Goal: Task Accomplishment & Management: Manage account settings

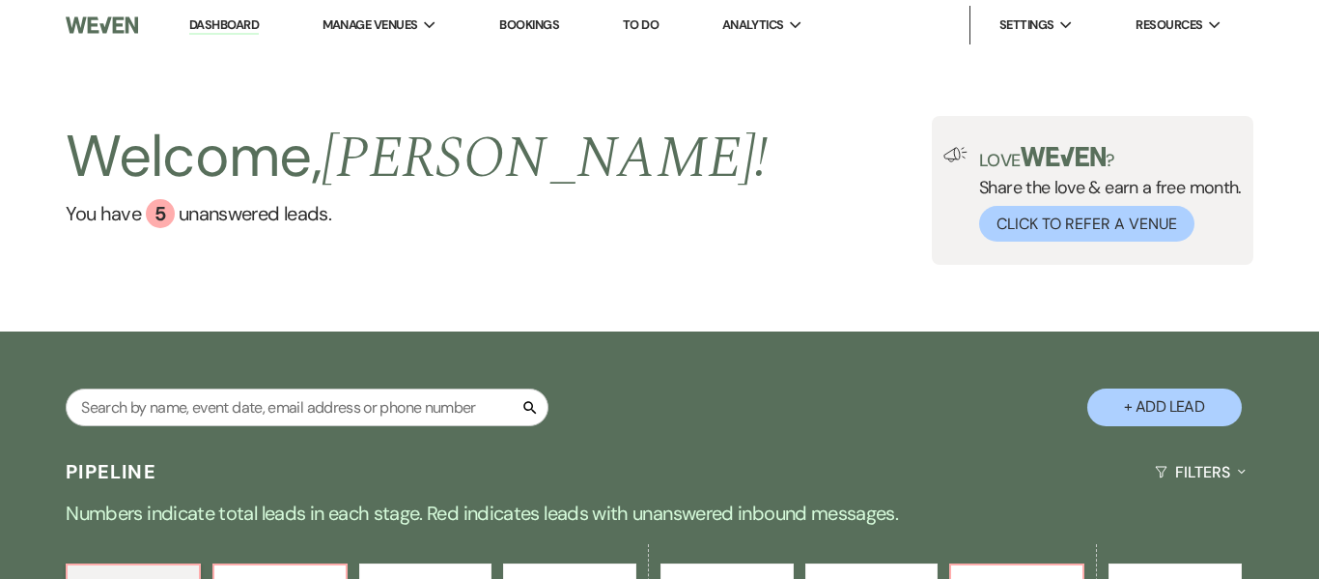
click at [240, 26] on link "Dashboard" at bounding box center [224, 25] width 70 height 18
click at [332, 413] on input "text" at bounding box center [307, 407] width 483 height 38
click at [632, 369] on div "Search + Add Lead" at bounding box center [659, 391] width 1319 height 100
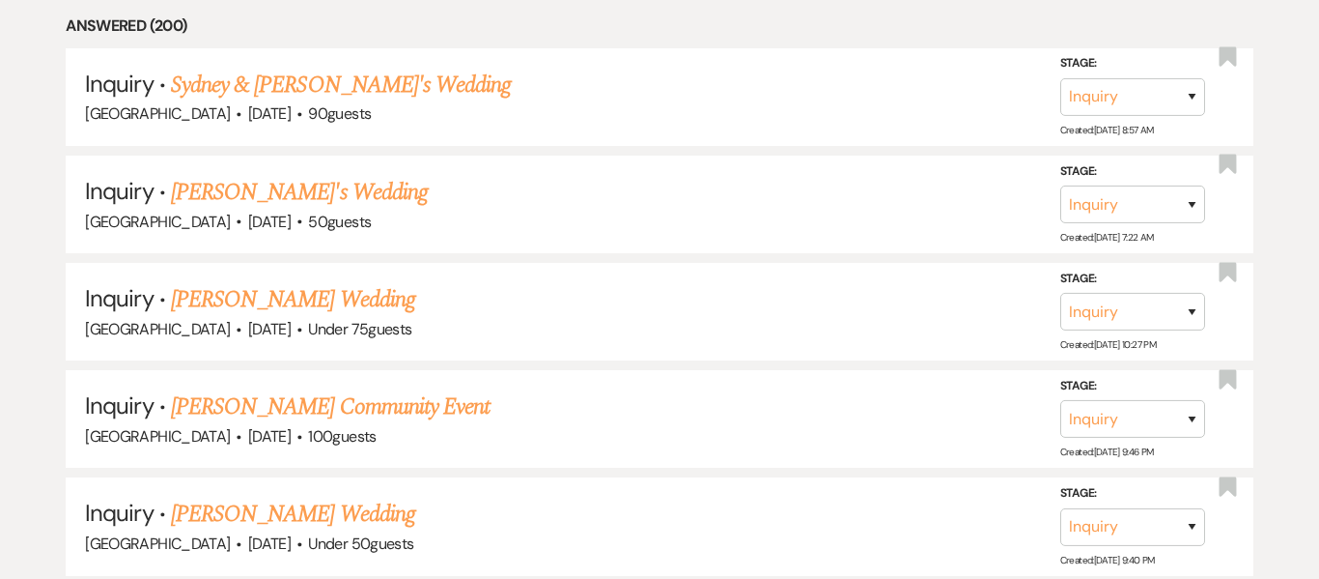
scroll to position [1052, 0]
click at [377, 406] on link "[PERSON_NAME] Community Event" at bounding box center [330, 405] width 319 height 35
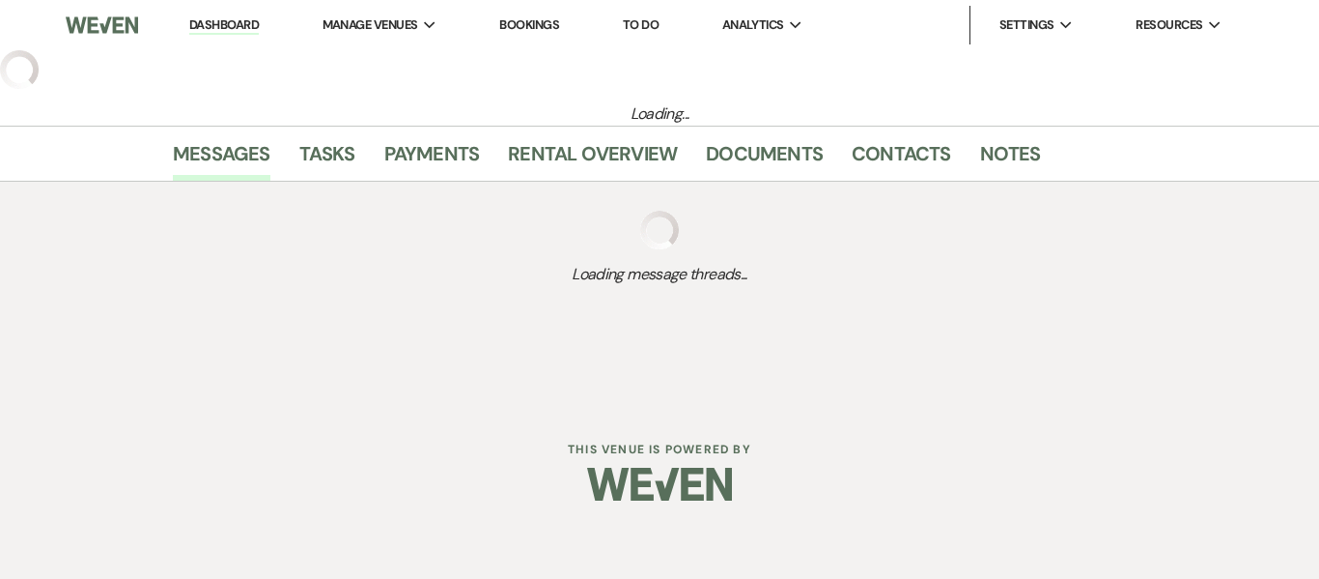
select select "5"
select select "7"
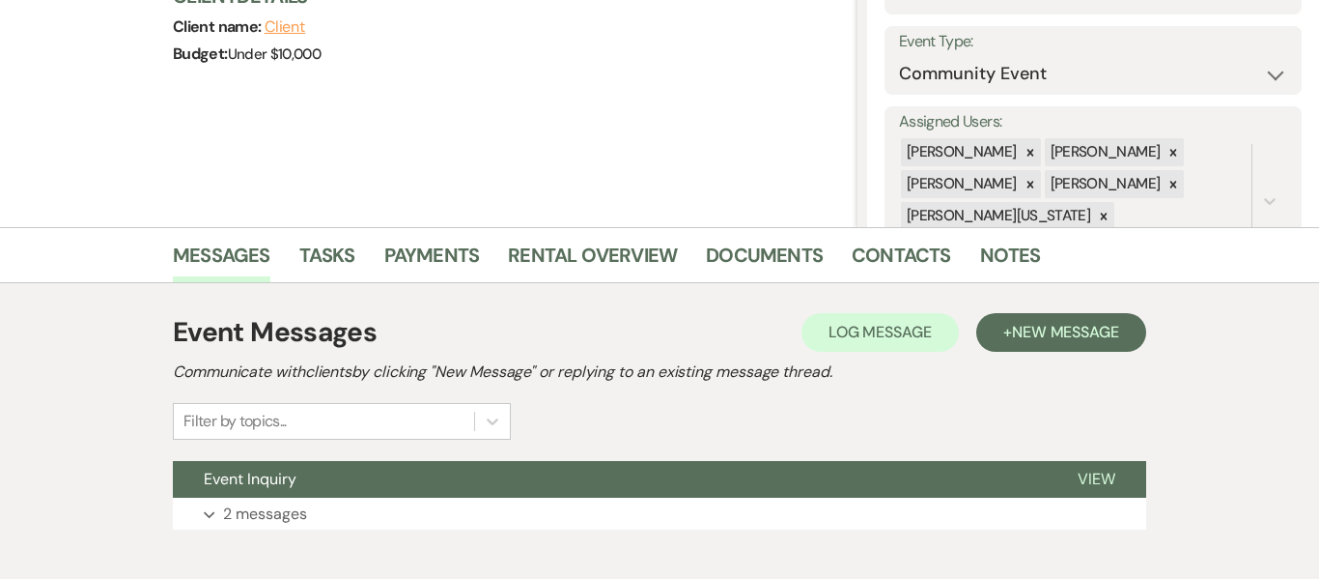
scroll to position [362, 0]
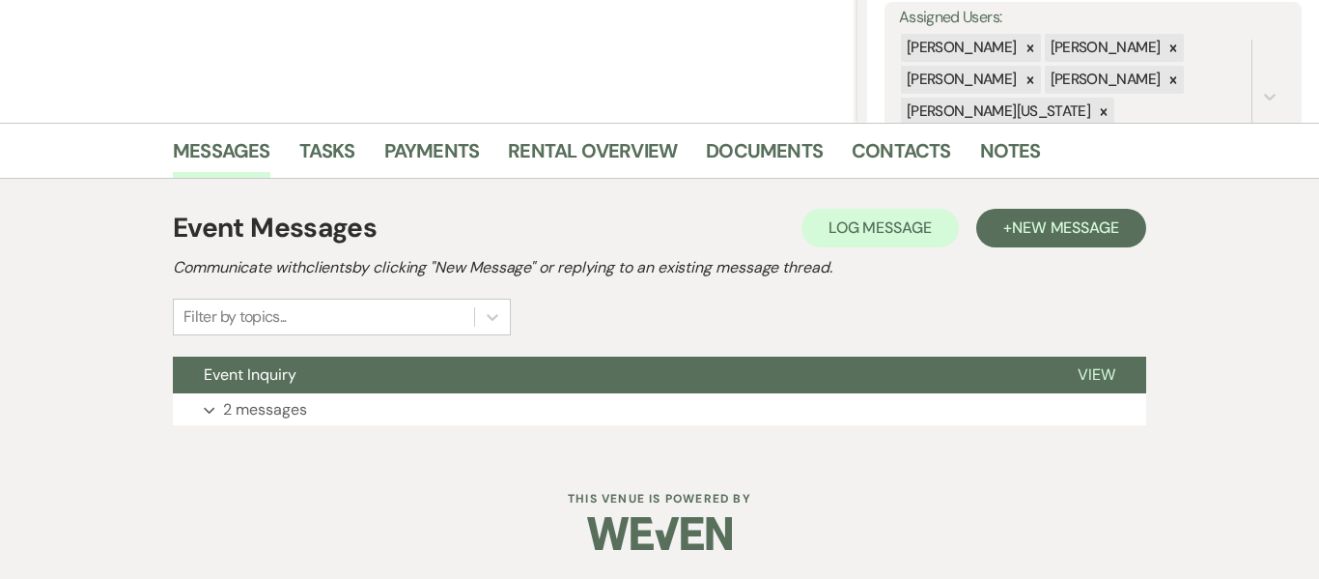
click at [718, 410] on button "Expand 2 messages" at bounding box center [660, 409] width 974 height 33
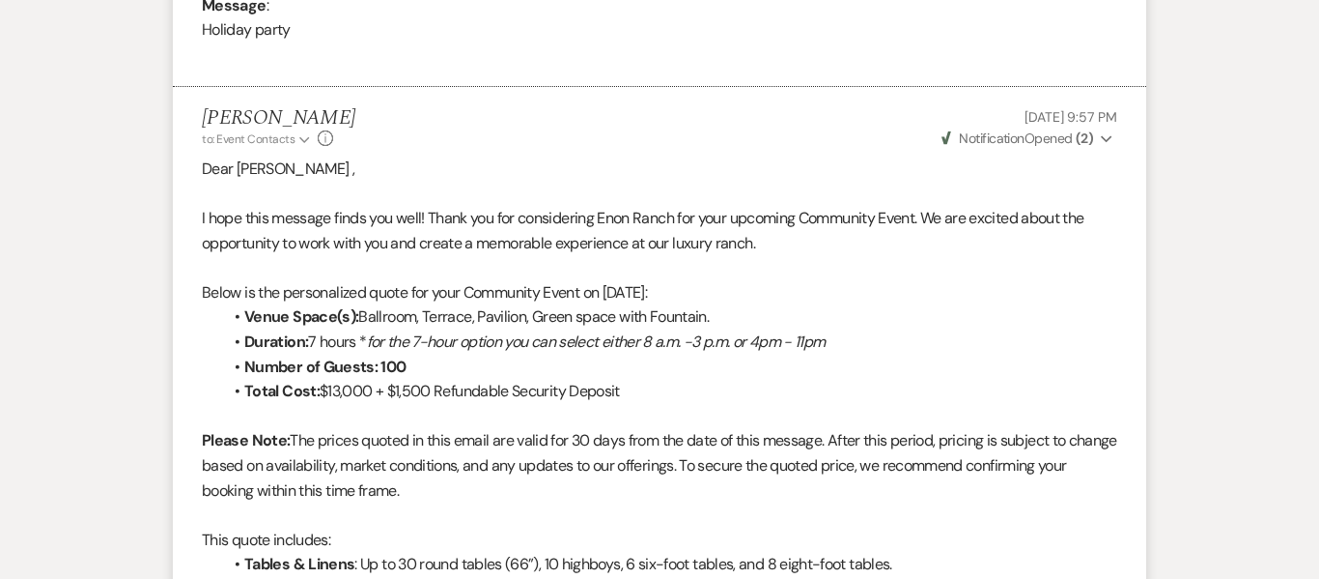
scroll to position [0, 0]
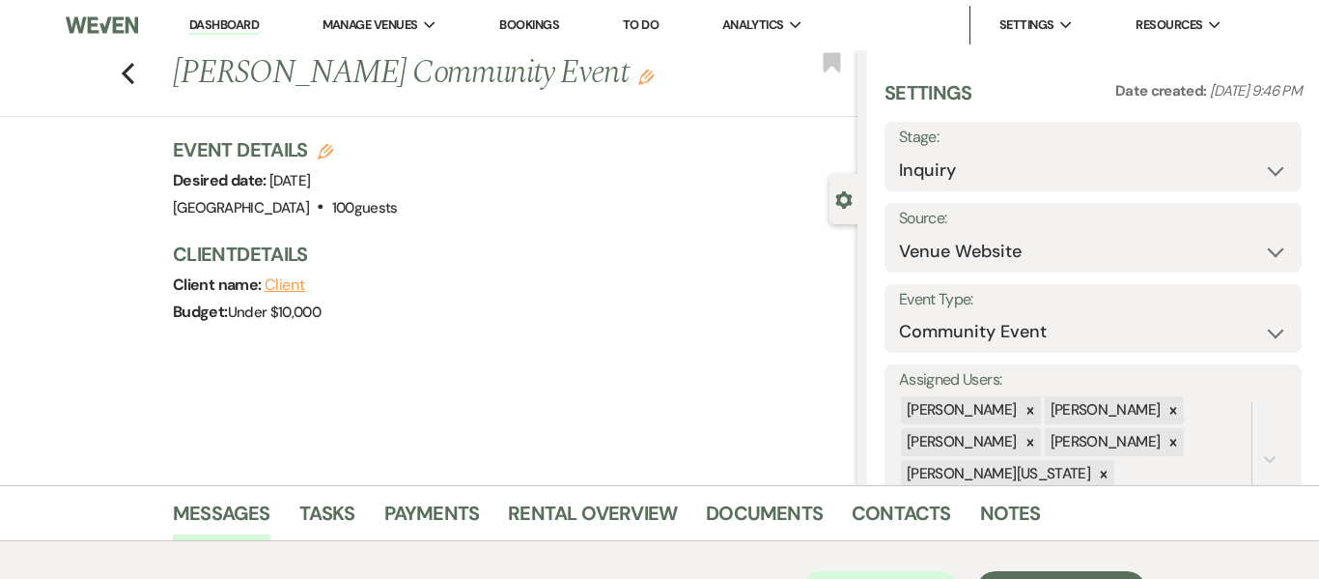
click at [230, 22] on link "Dashboard" at bounding box center [224, 25] width 70 height 18
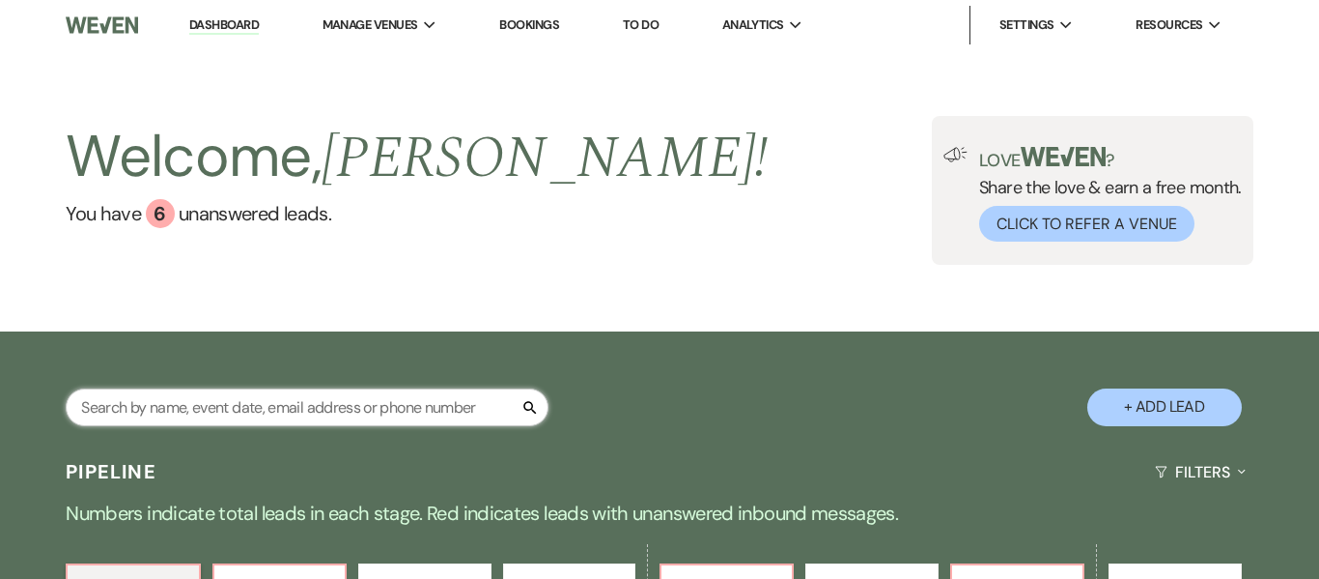
click at [266, 410] on input "text" at bounding box center [307, 407] width 483 height 38
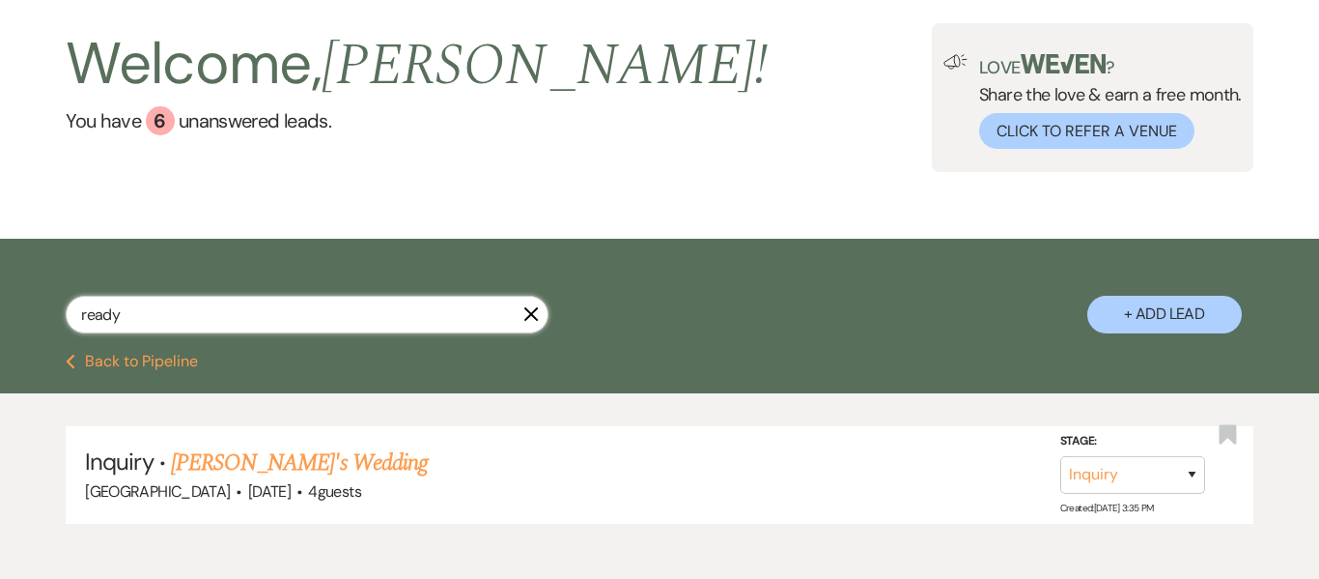
scroll to position [94, 0]
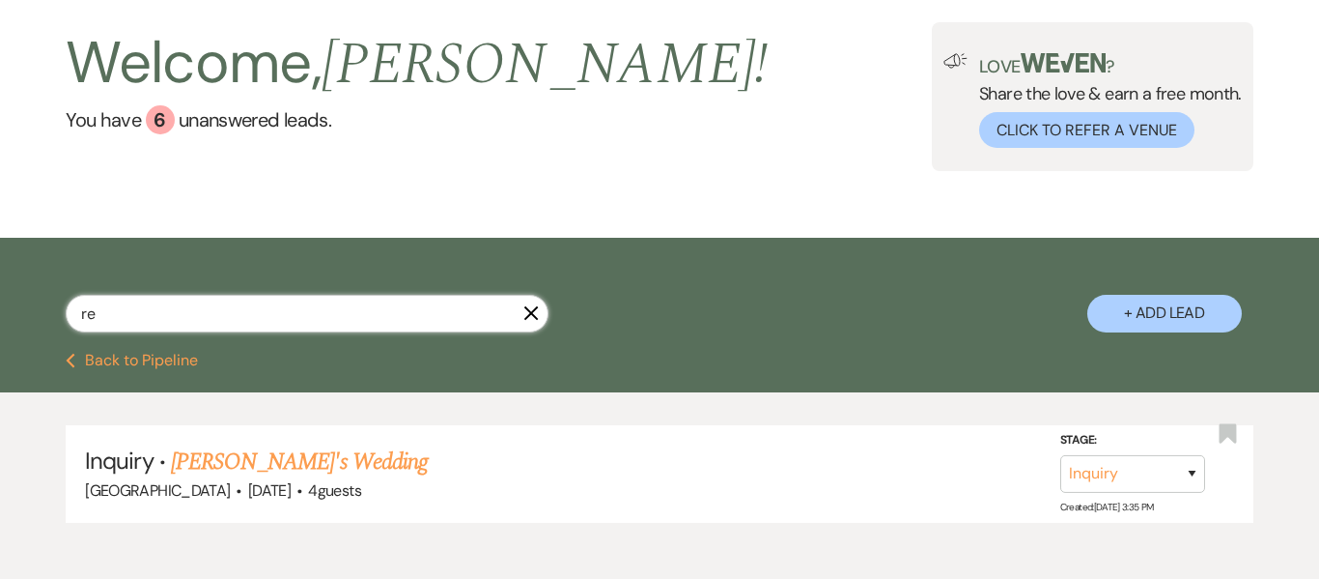
type input "r"
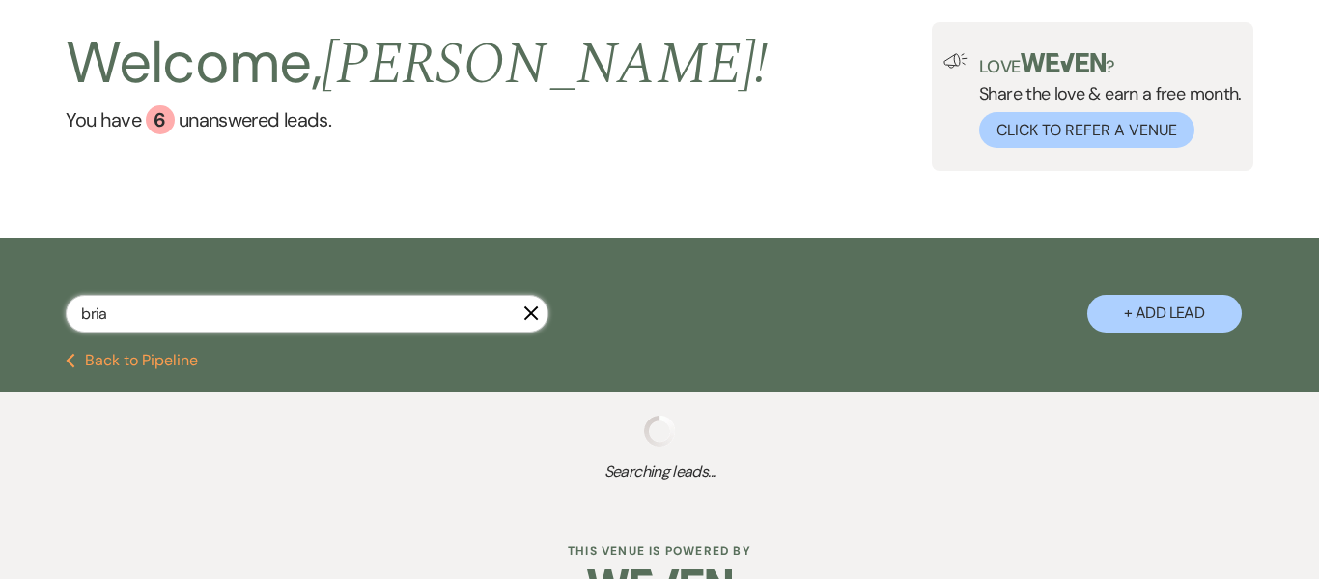
type input "[PERSON_NAME]"
select select "9"
select select "8"
select select "2"
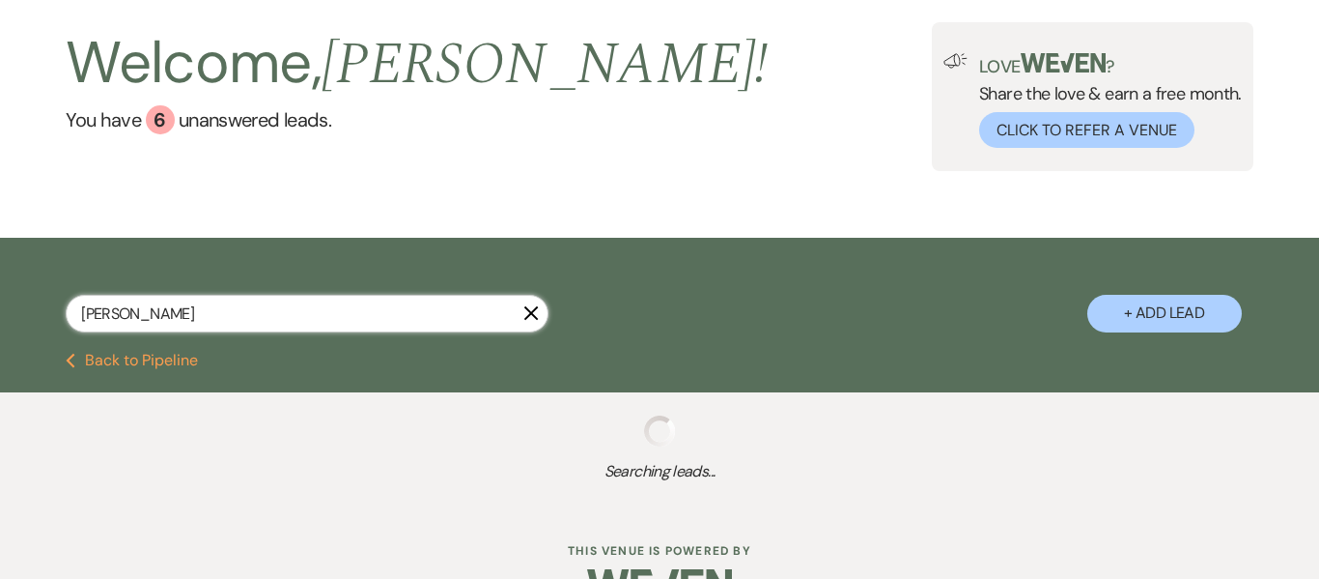
select select "2"
select select "8"
select select "5"
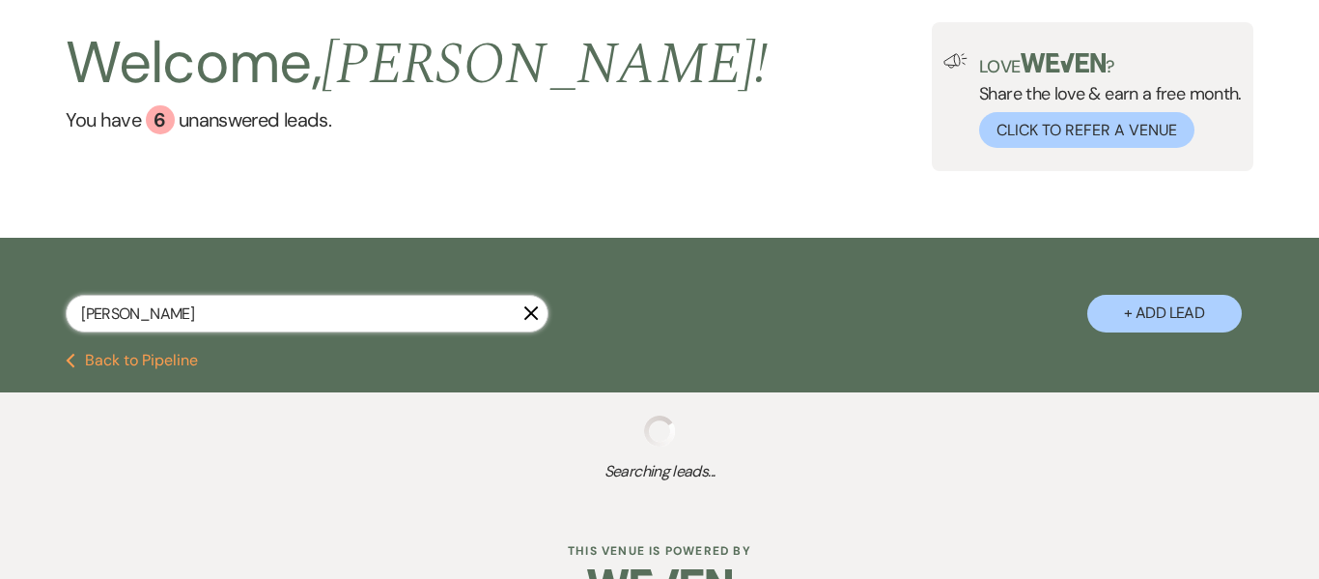
select select "8"
select select "5"
select select "4"
select select "8"
select select "5"
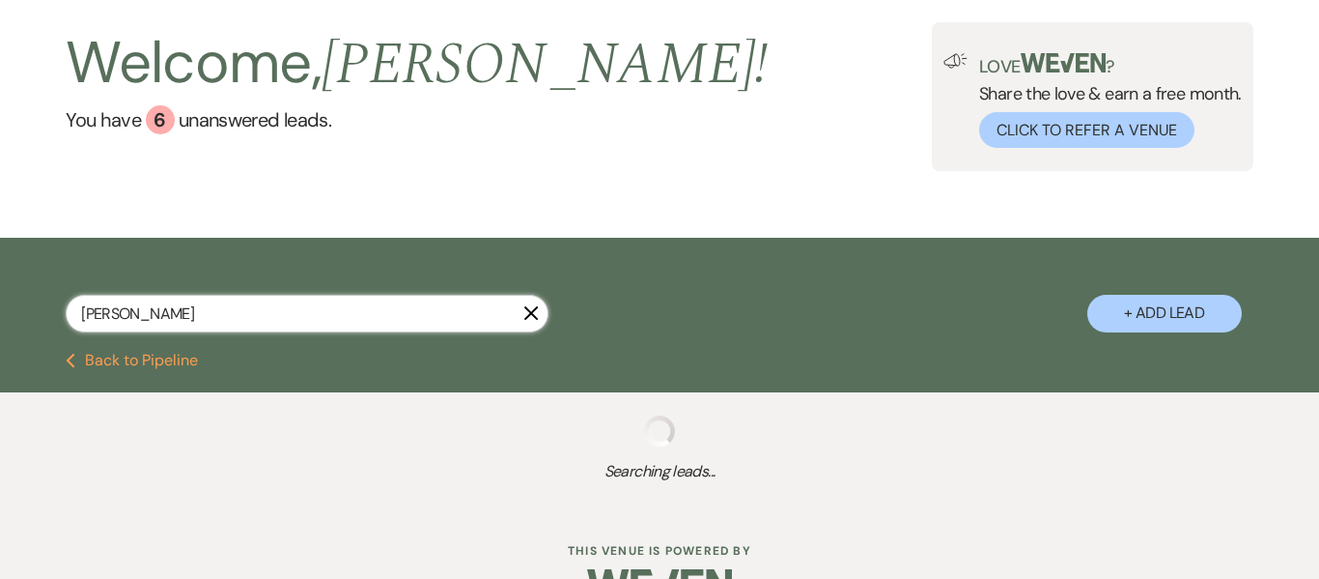
select select "4"
select select "8"
select select "5"
select select "8"
select select "5"
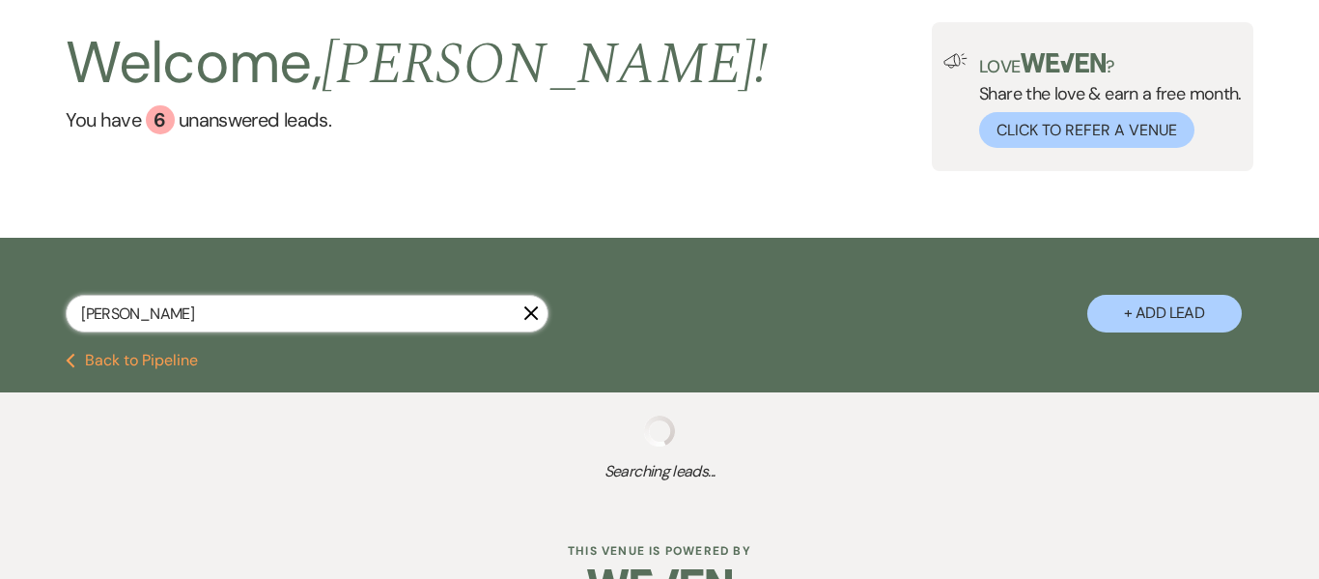
select select "8"
select select "5"
select select "8"
select select "5"
select select "8"
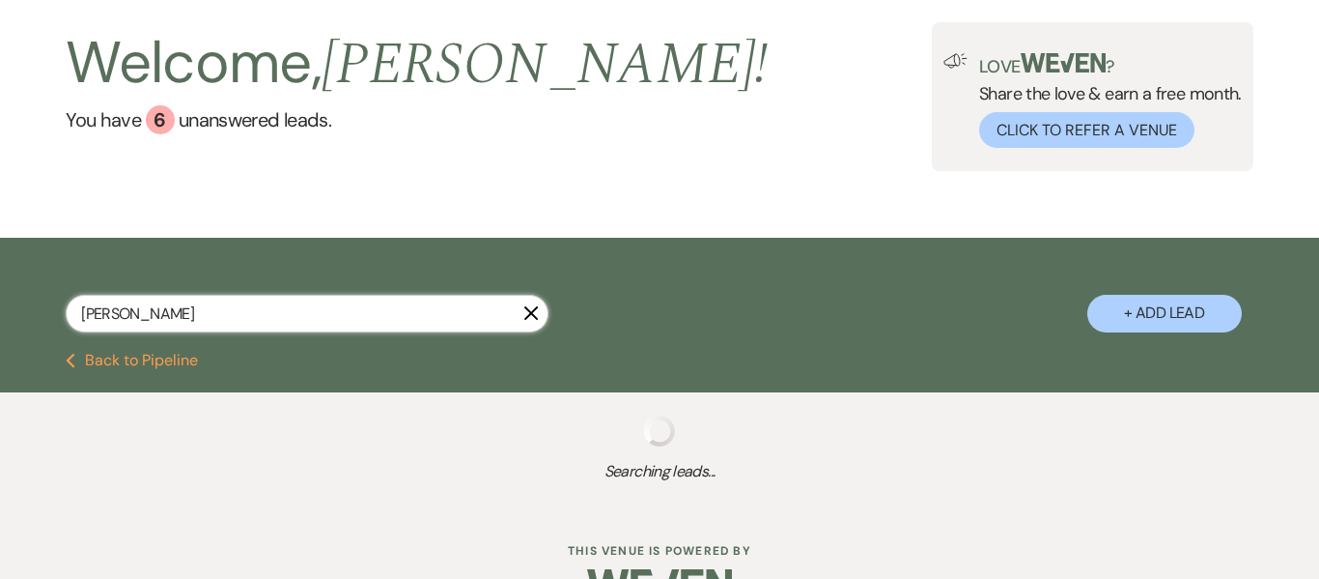
select select "5"
select select "8"
select select "5"
select select "8"
select select "5"
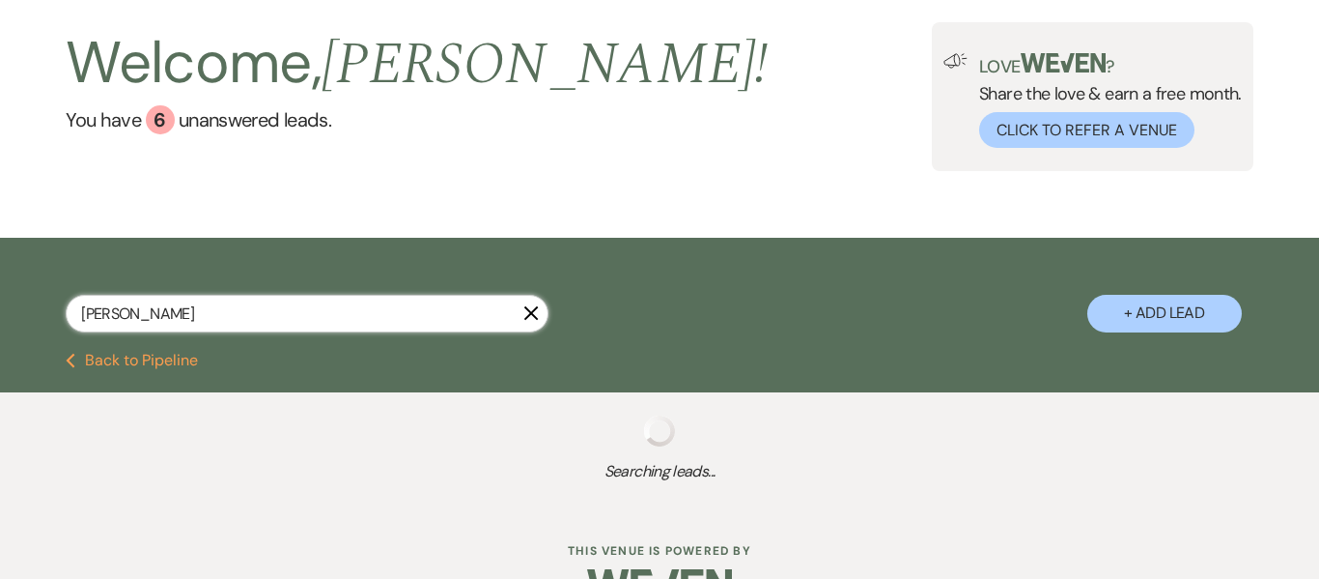
select select "8"
select select "5"
select select "8"
select select "5"
select select "8"
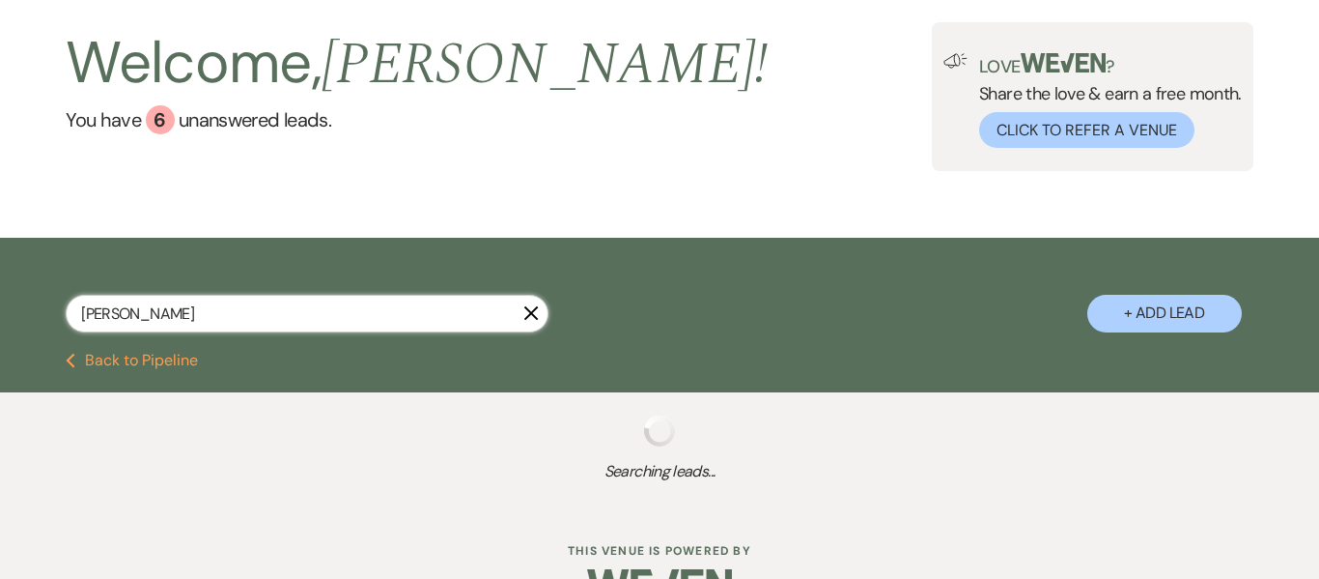
select select "5"
select select "8"
select select "5"
select select "8"
select select "1"
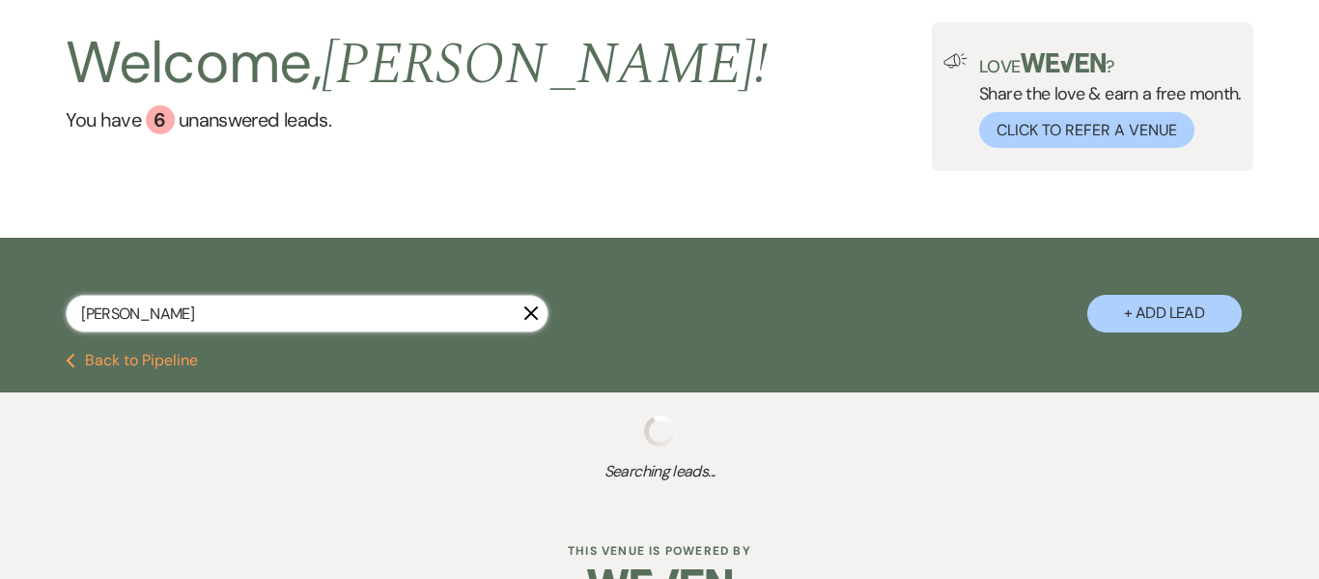
select select "8"
select select "6"
select select "9"
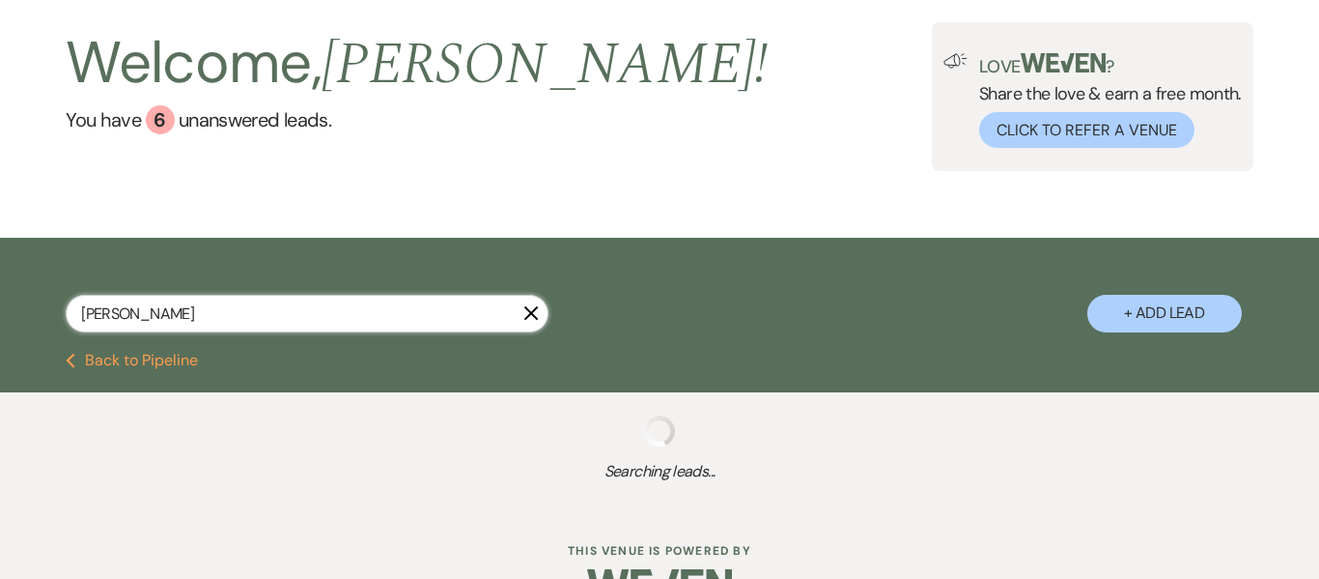
select select "2"
select select "8"
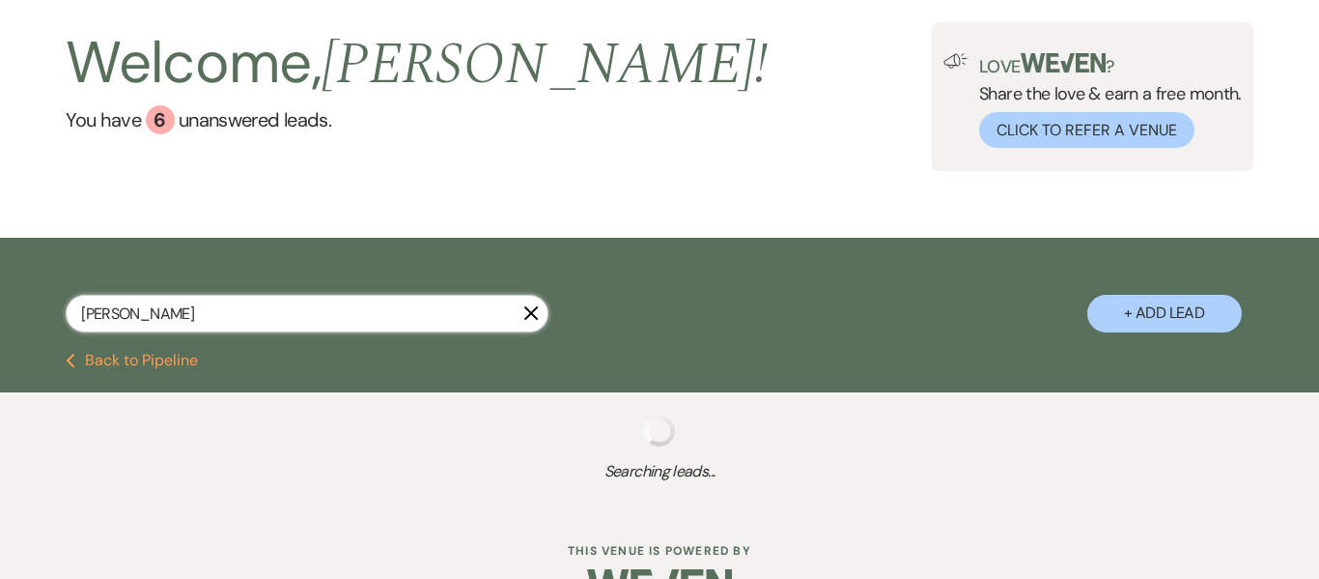
select select "5"
select select "8"
select select "5"
select select "4"
select select "8"
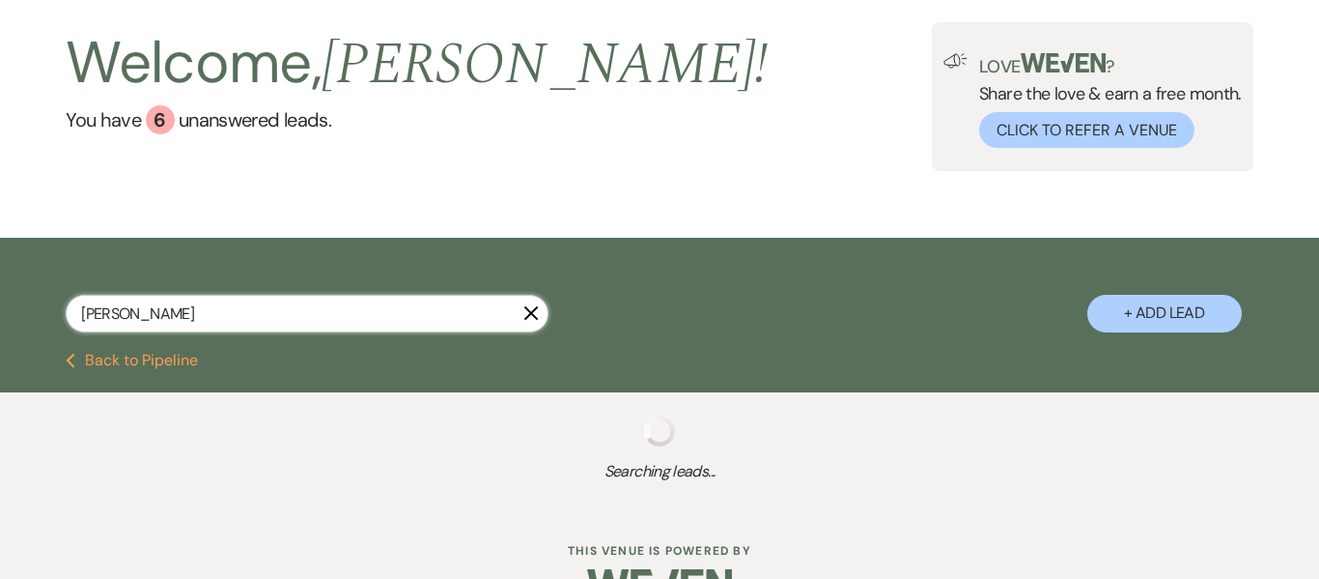
select select "5"
select select "4"
select select "8"
select select "5"
select select "8"
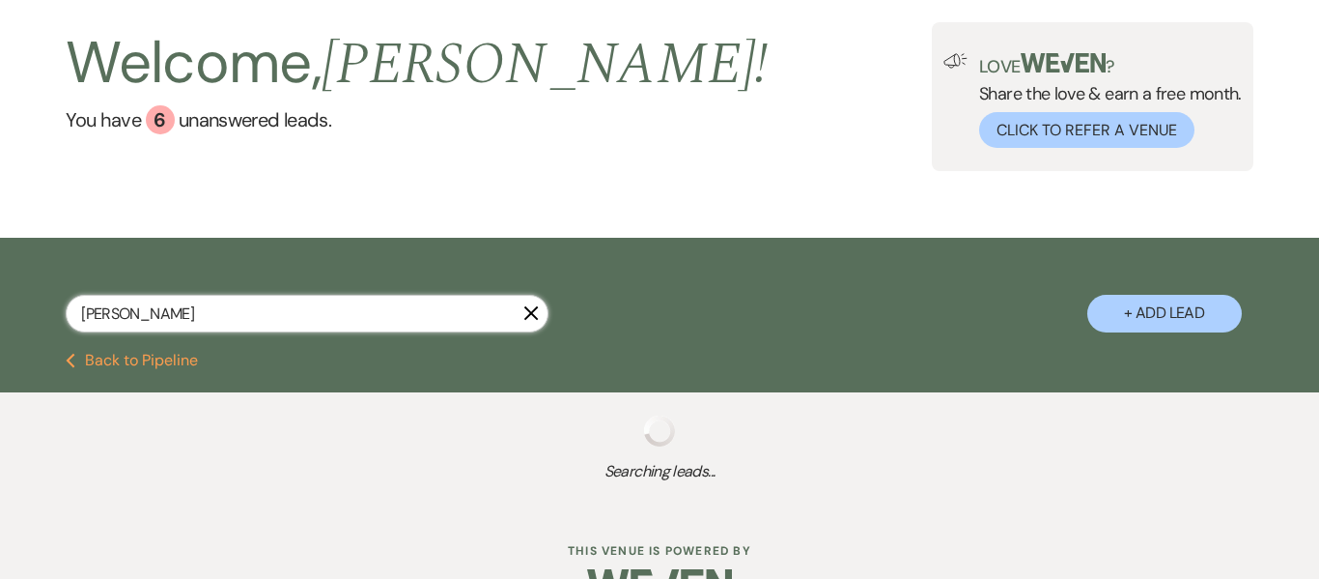
select select "5"
select select "8"
select select "5"
select select "8"
select select "5"
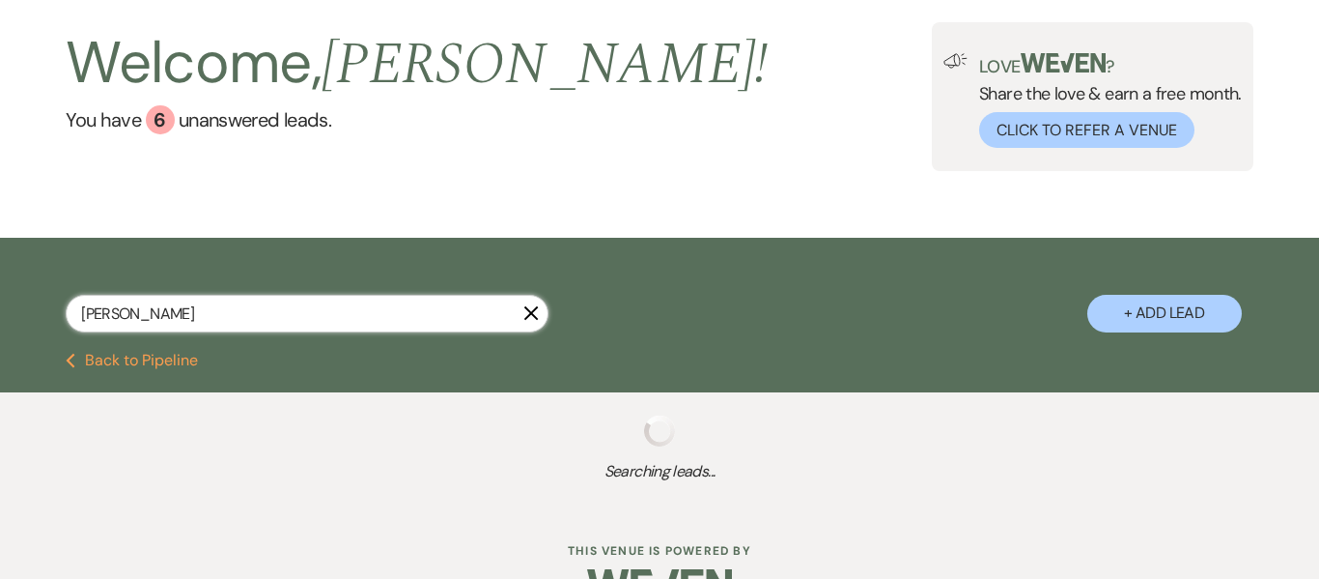
select select "8"
select select "5"
select select "8"
select select "5"
select select "8"
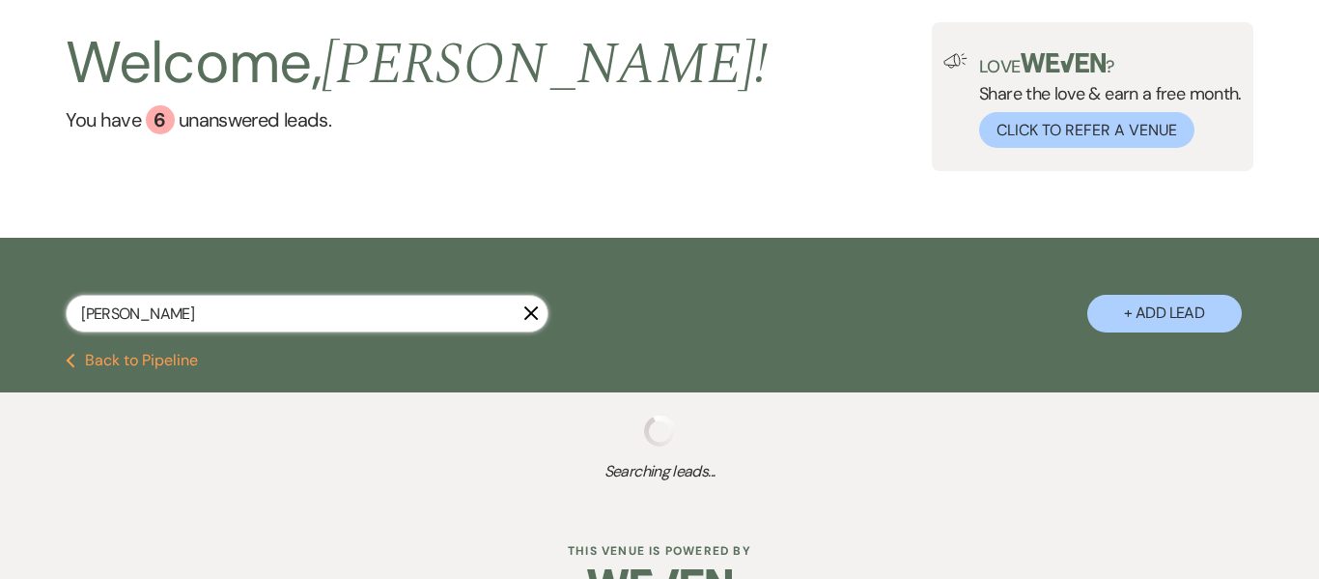
select select "5"
select select "8"
select select "5"
select select "8"
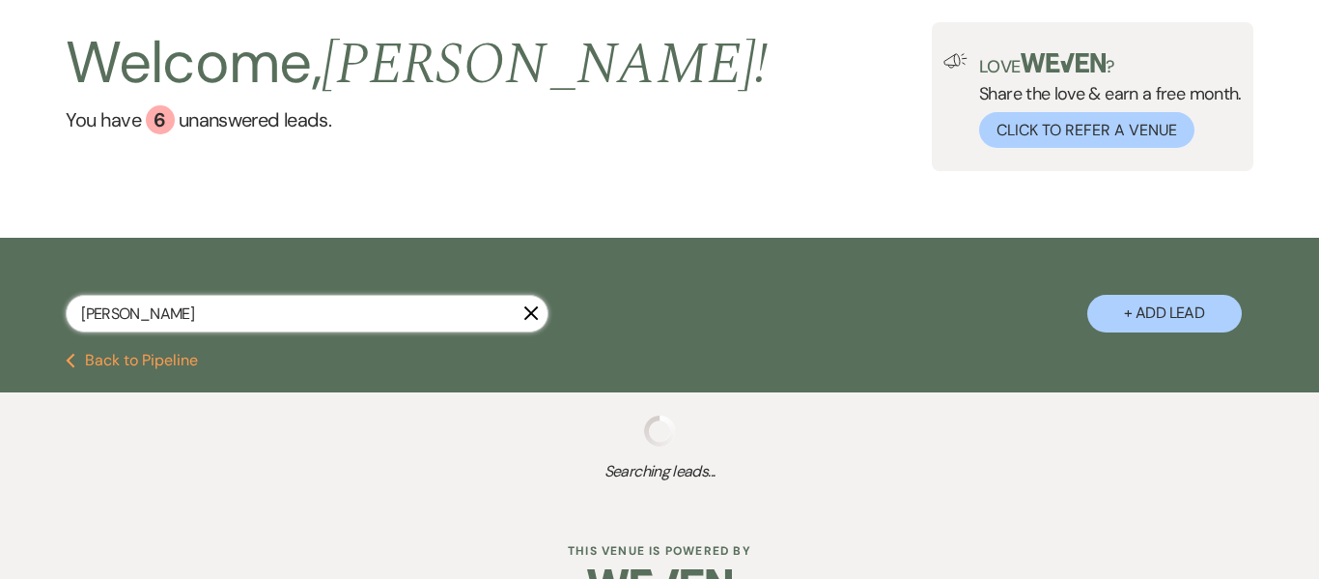
select select "6"
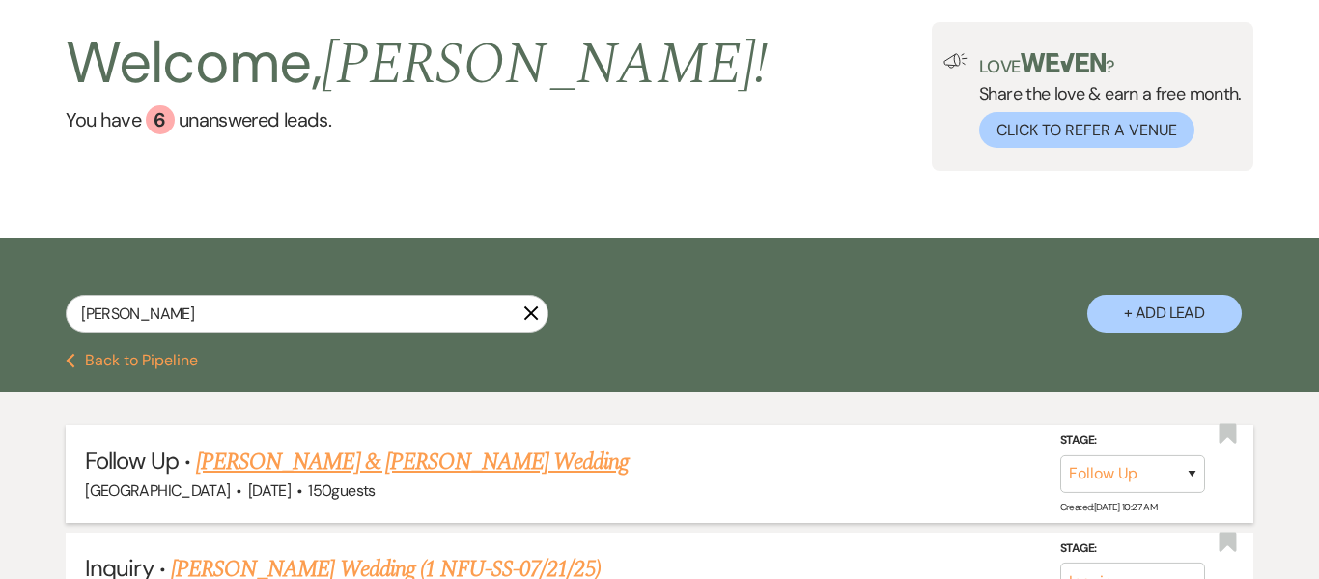
click at [445, 464] on link "[PERSON_NAME] & [PERSON_NAME] Wedding" at bounding box center [412, 461] width 433 height 35
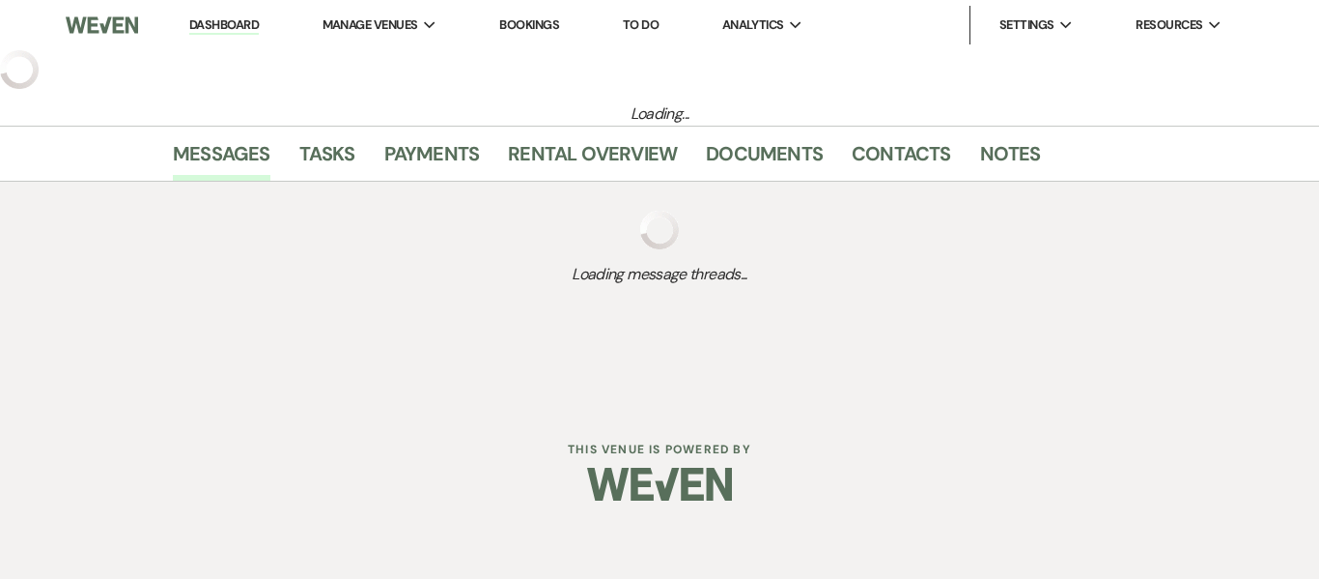
select select "9"
select select "5"
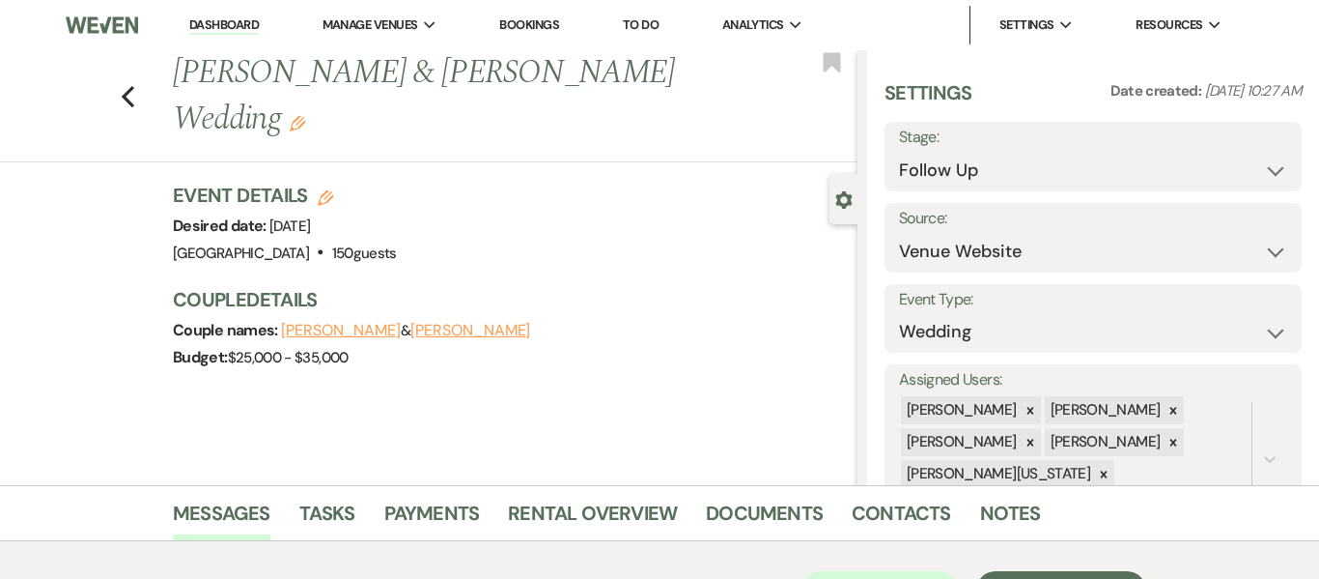
scroll to position [362, 0]
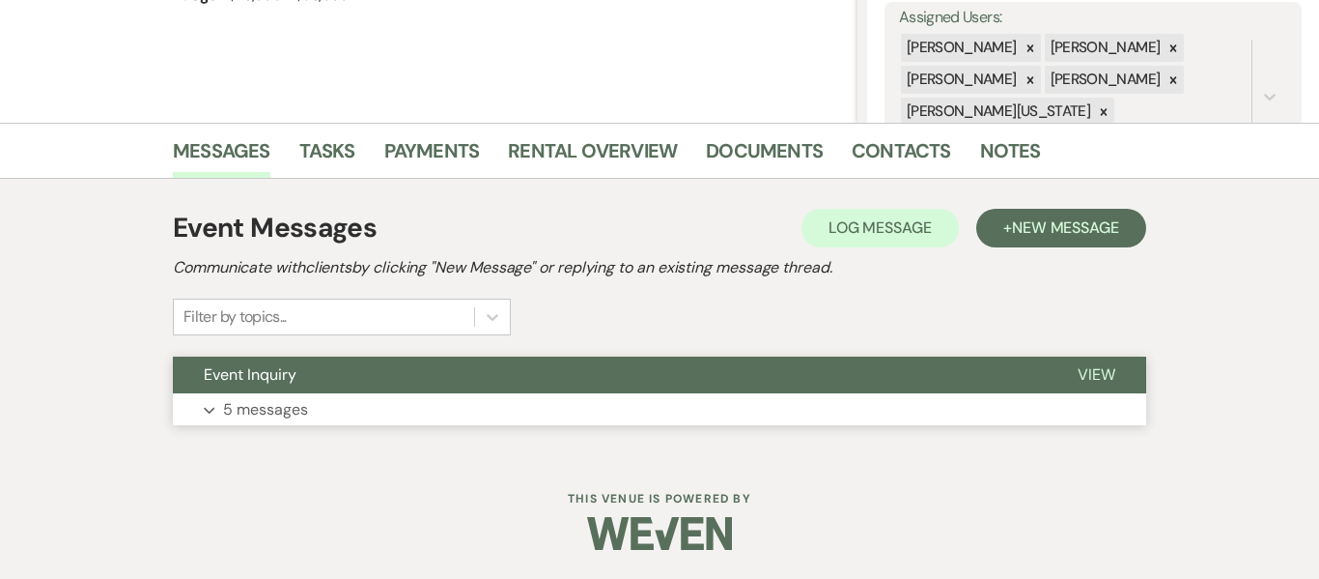
click at [438, 409] on button "Expand 5 messages" at bounding box center [660, 409] width 974 height 33
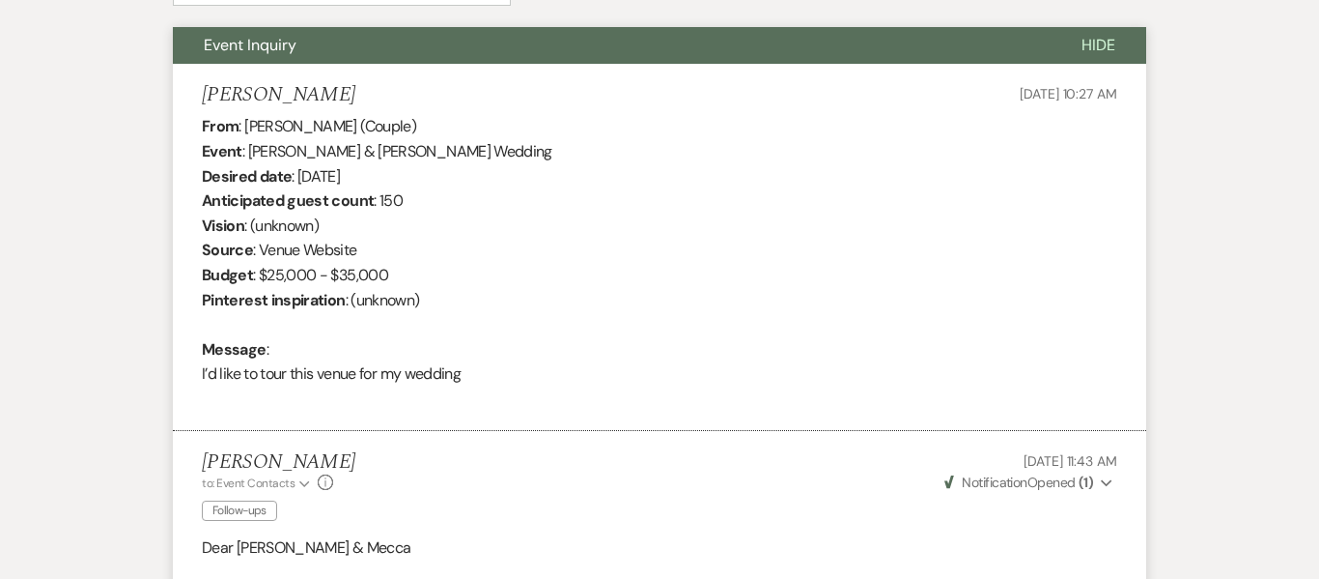
scroll to position [0, 0]
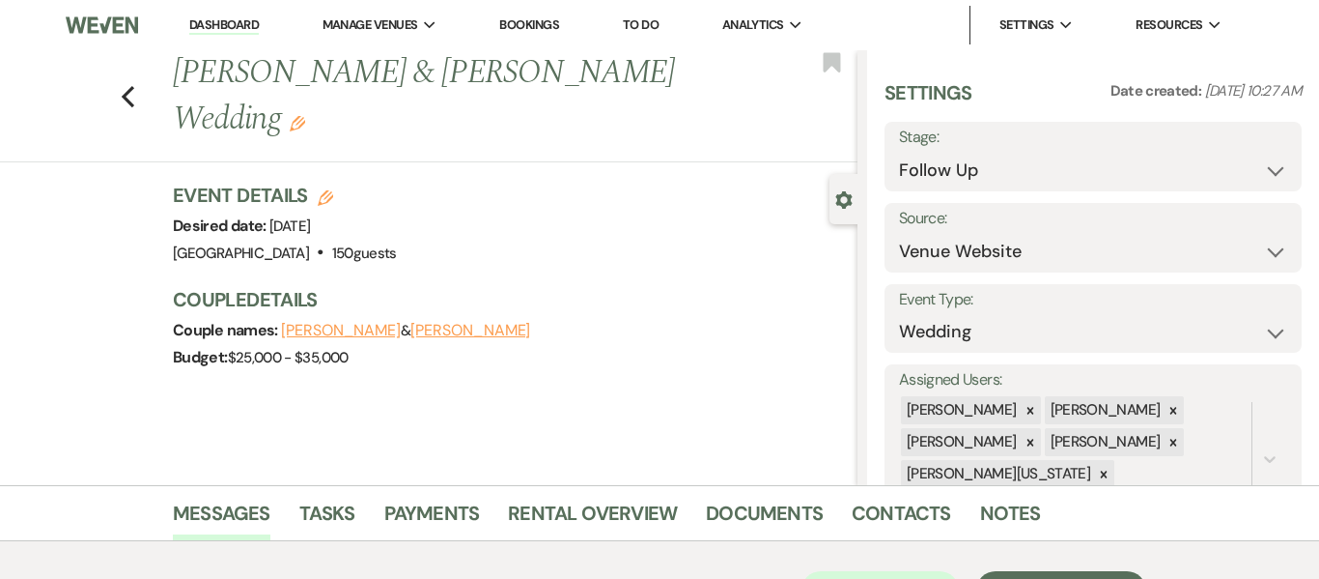
click at [552, 14] on li "Bookings" at bounding box center [529, 25] width 79 height 39
click at [553, 14] on li "Bookings" at bounding box center [529, 25] width 79 height 39
click at [551, 23] on link "Bookings" at bounding box center [529, 24] width 60 height 16
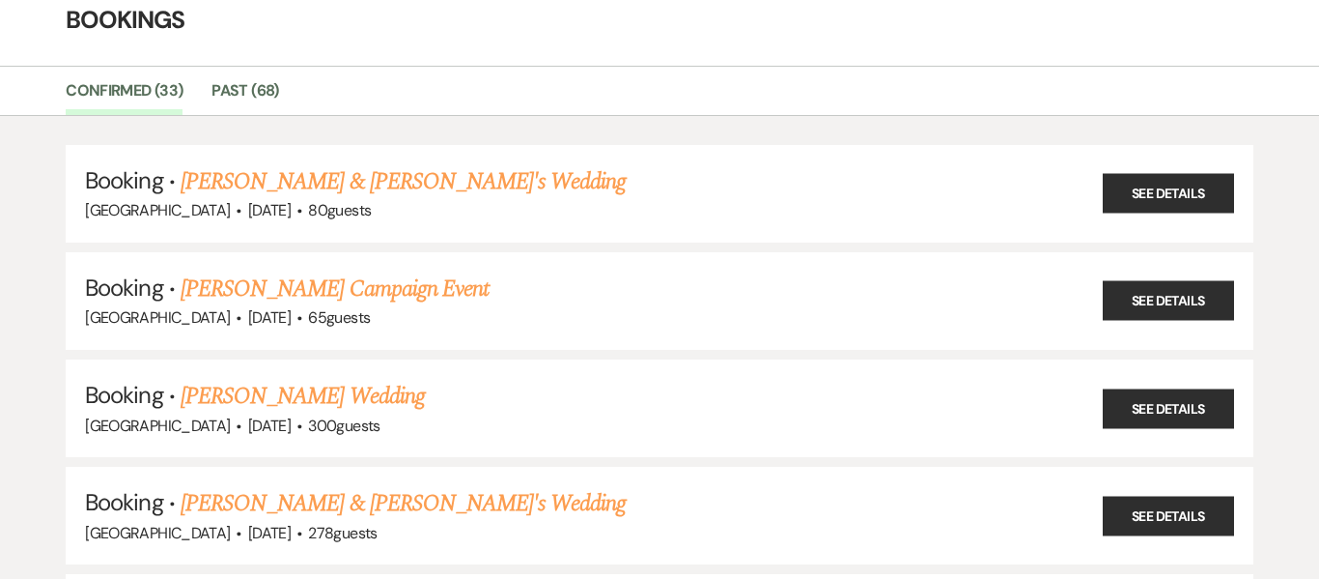
scroll to position [20, 0]
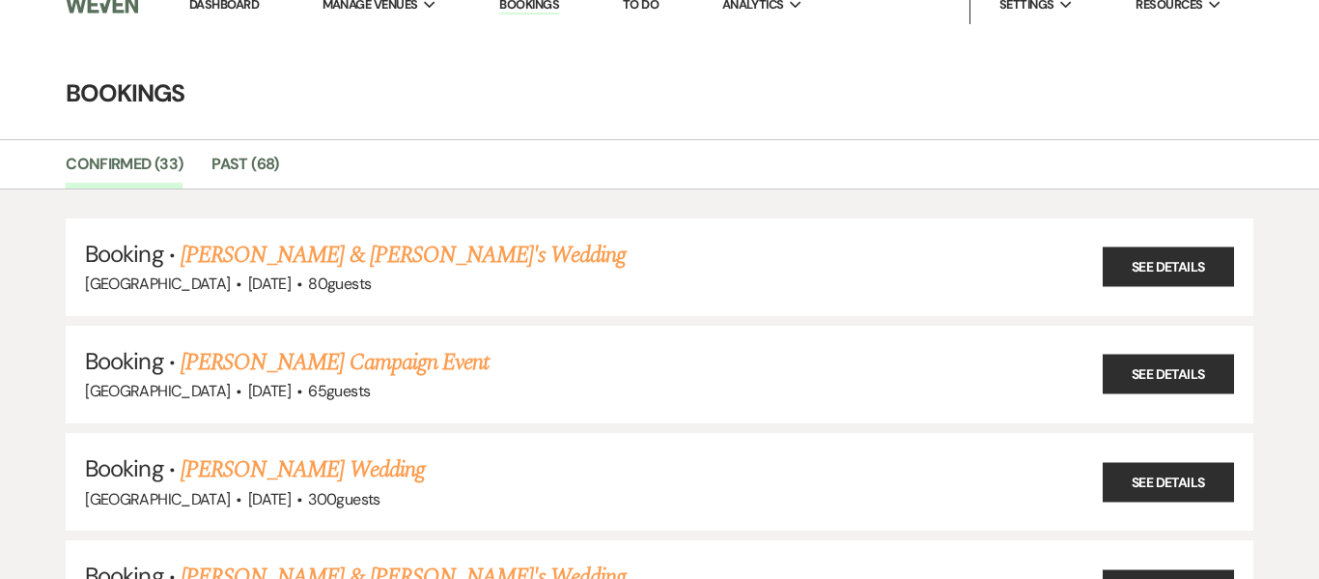
click at [244, 2] on link "Dashboard" at bounding box center [224, 4] width 70 height 16
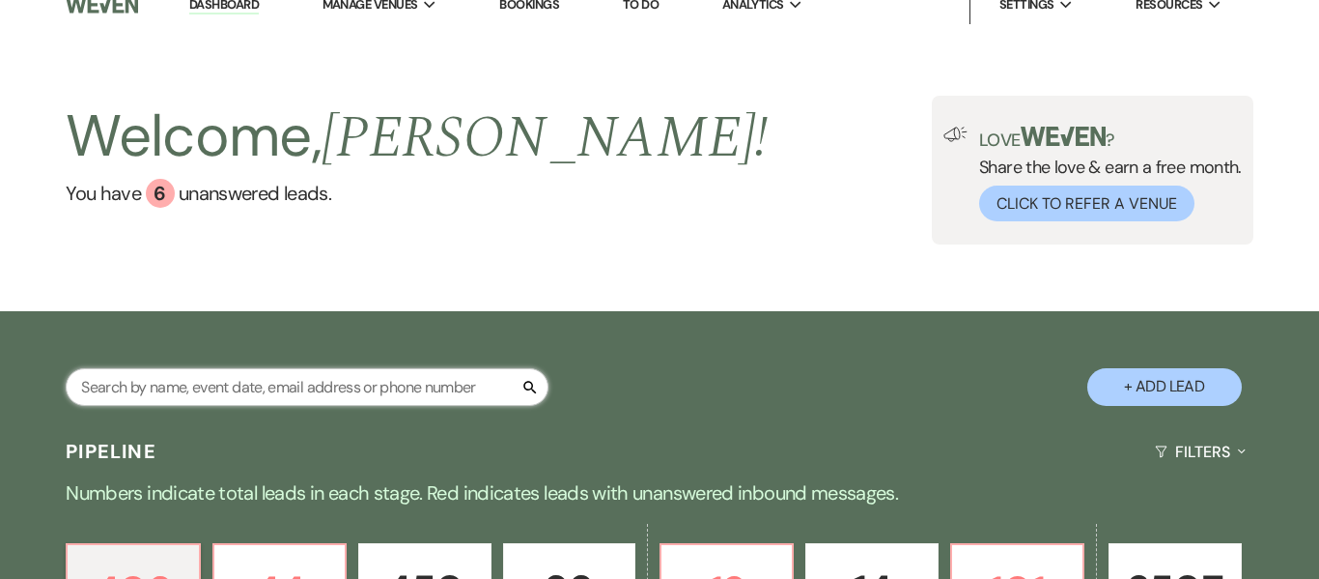
click at [313, 392] on input "text" at bounding box center [307, 387] width 483 height 38
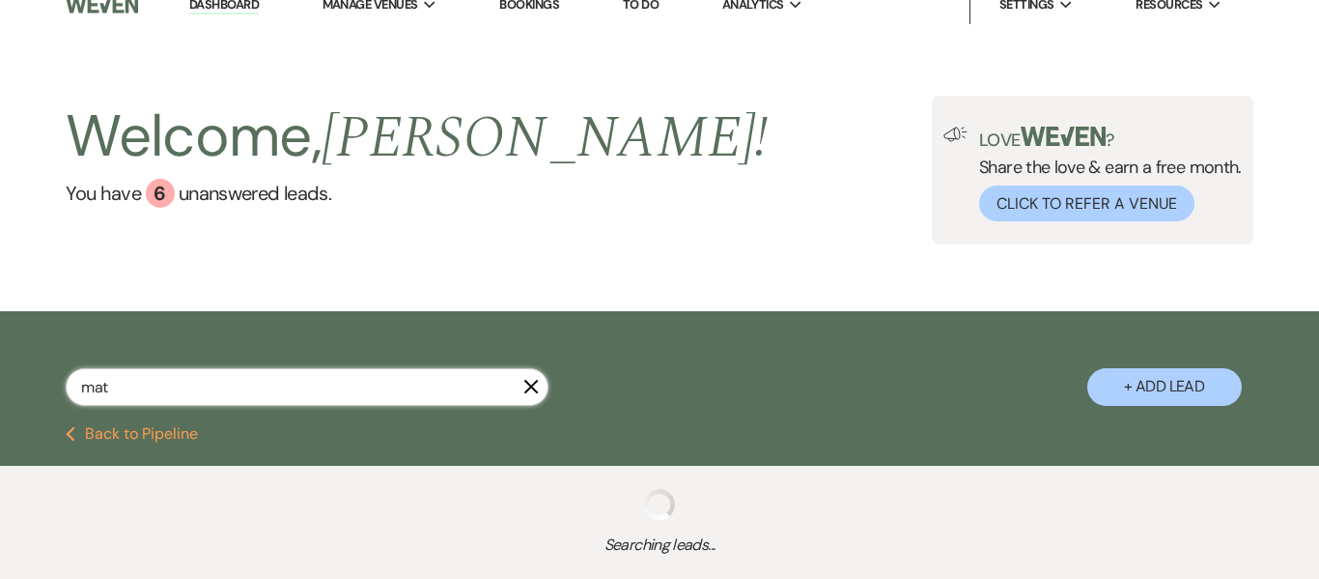
type input "matt"
select select "2"
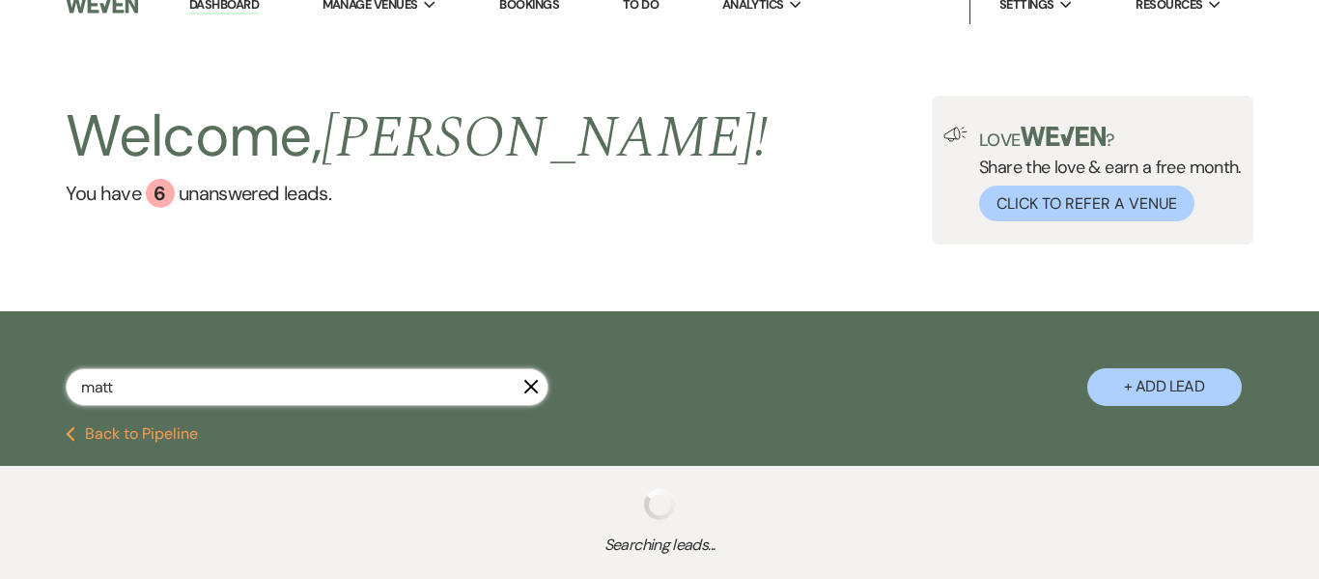
select select "8"
select select "5"
select select "8"
select select "5"
select select "8"
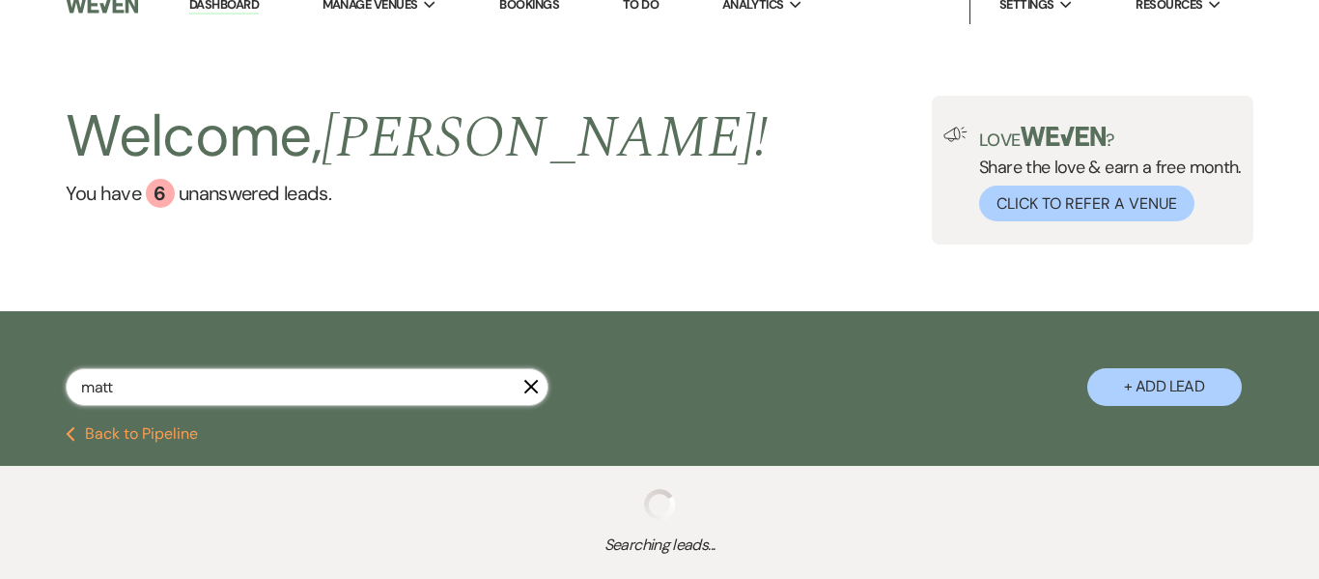
select select "1"
select select "8"
select select "5"
select select "8"
select select "5"
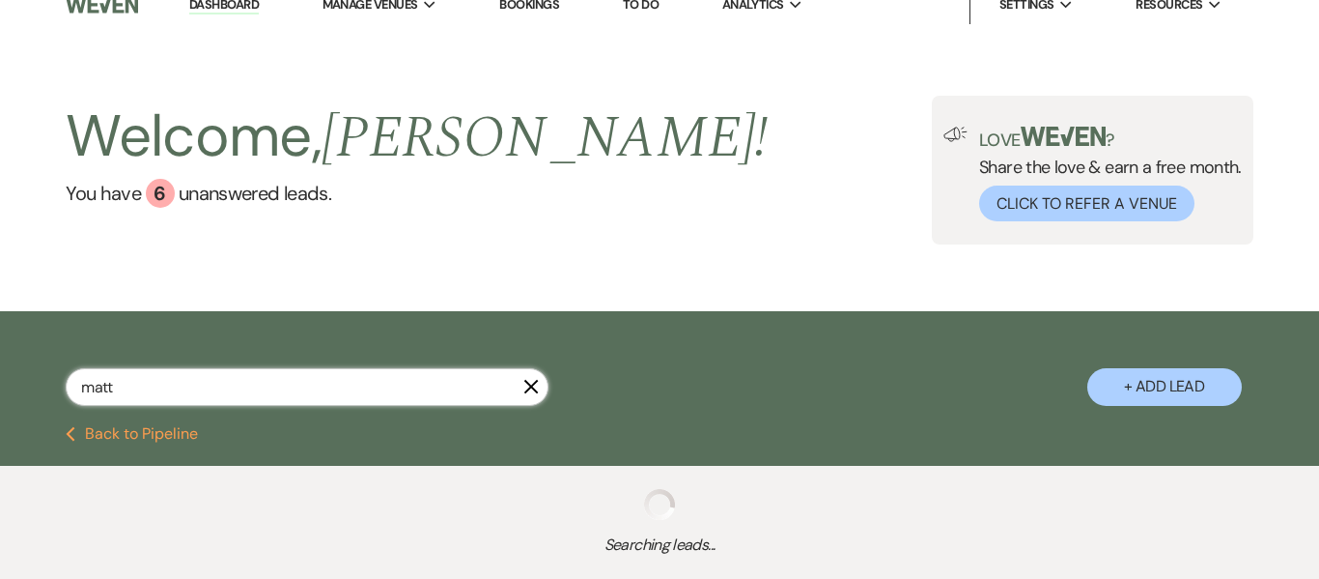
select select "8"
select select "6"
select select "8"
select select "6"
select select "8"
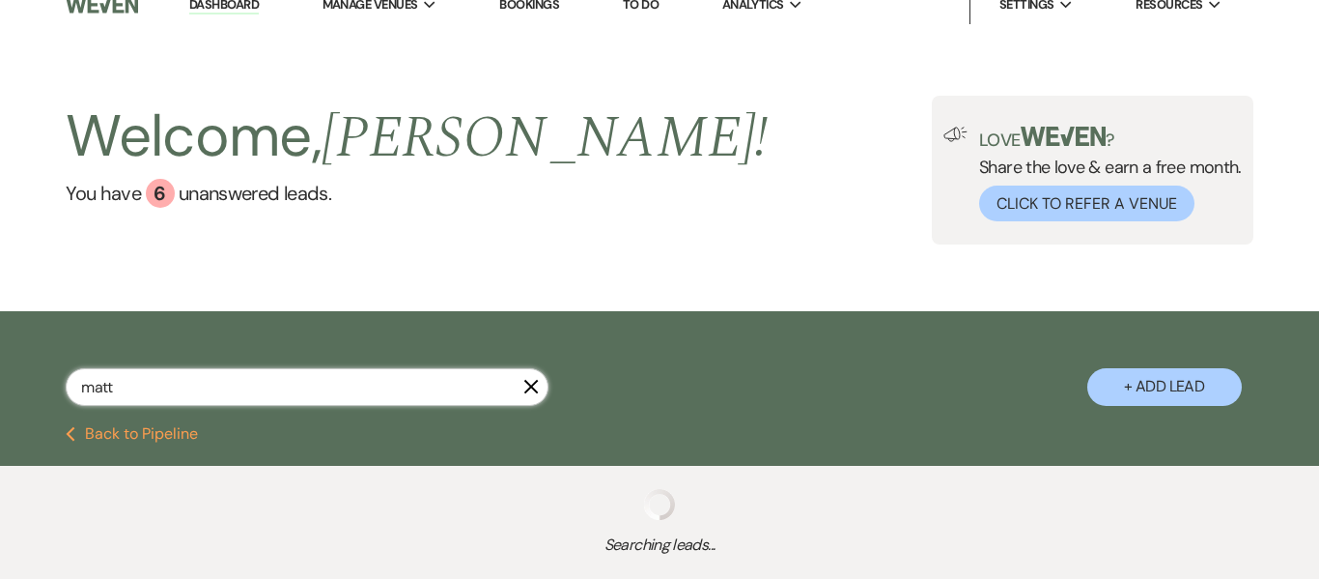
select select "7"
select select "8"
select select "5"
select select "8"
select select "5"
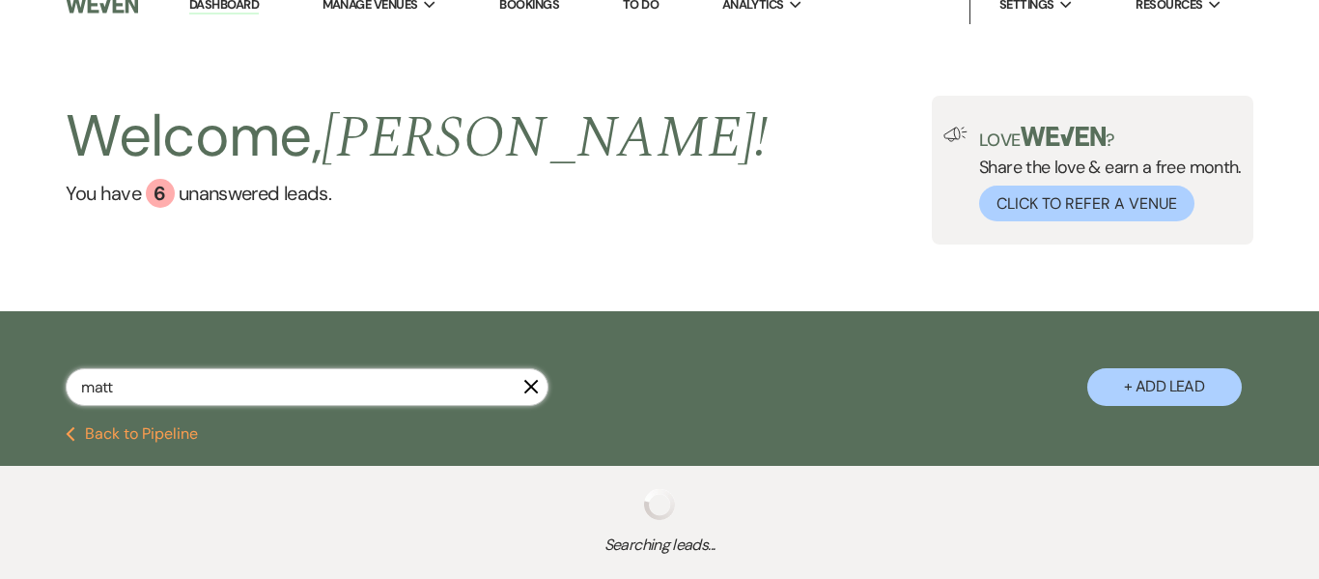
select select "2"
select select "8"
select select "5"
select select "8"
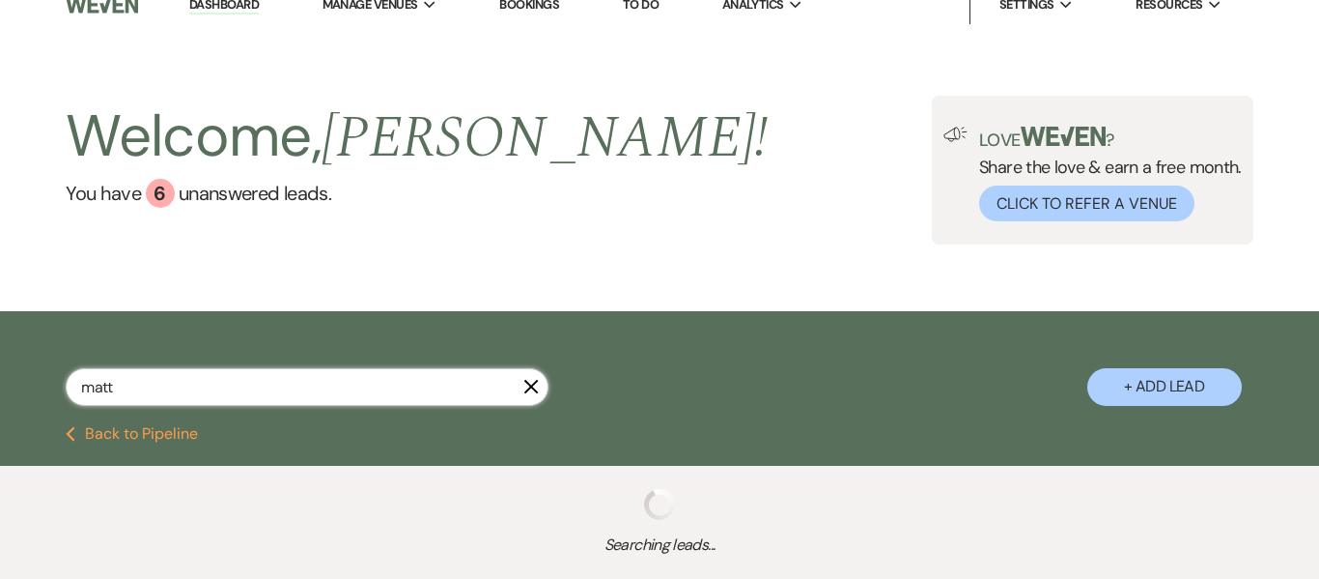
select select "8"
select select "2"
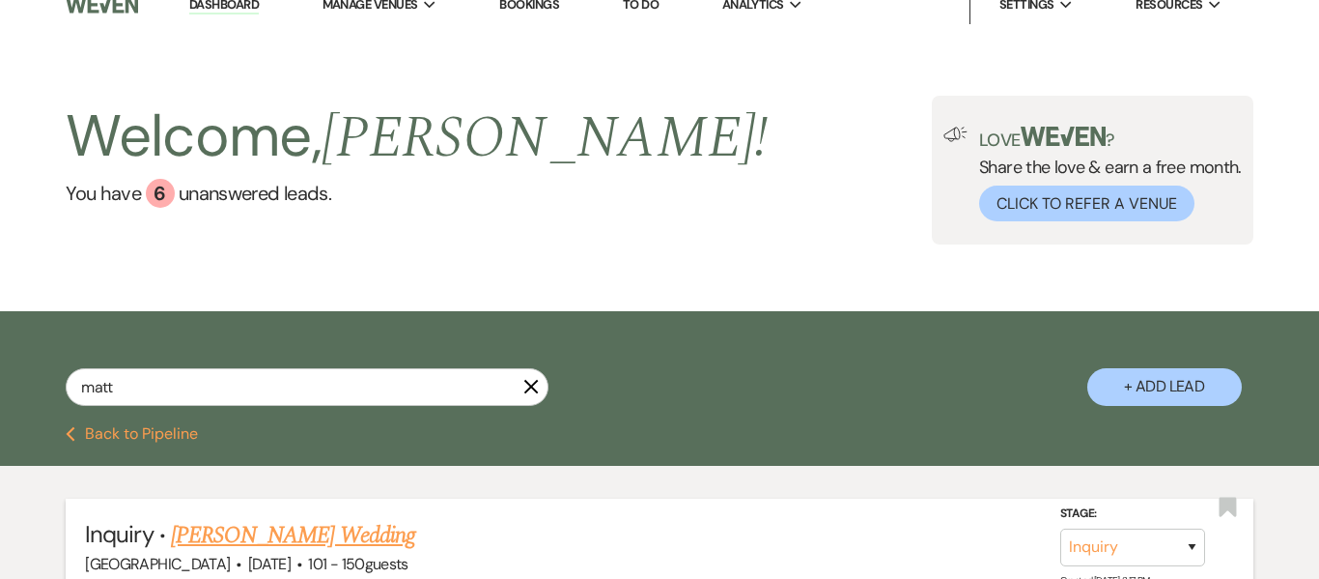
click at [265, 538] on link "[PERSON_NAME] Wedding" at bounding box center [293, 535] width 244 height 35
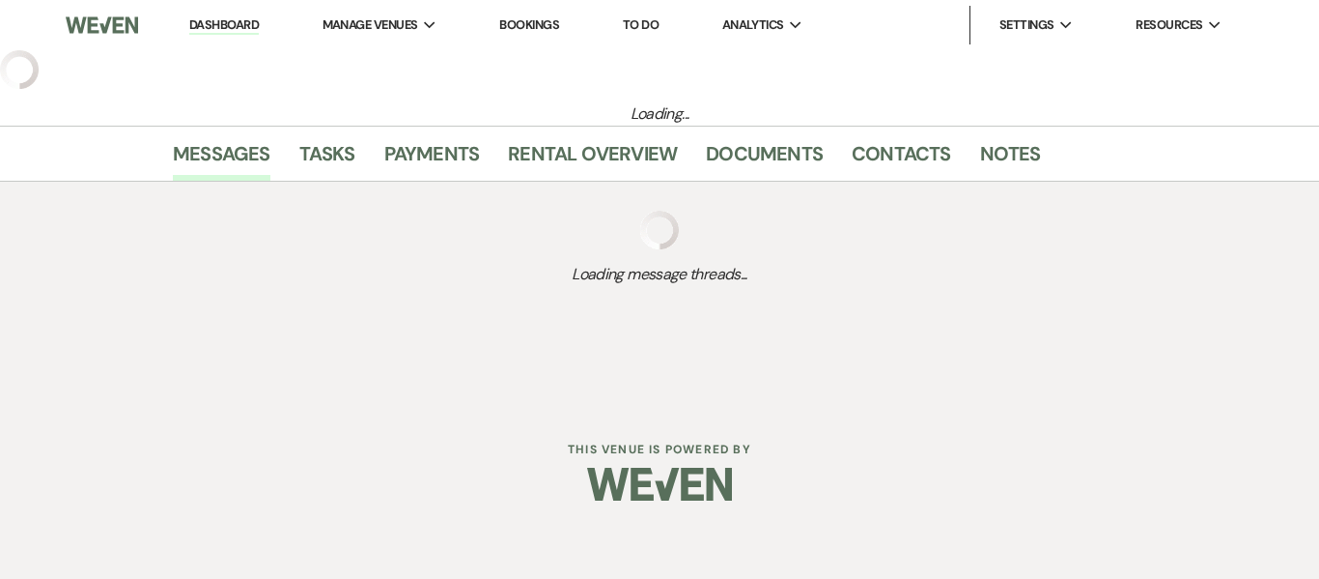
select select "2"
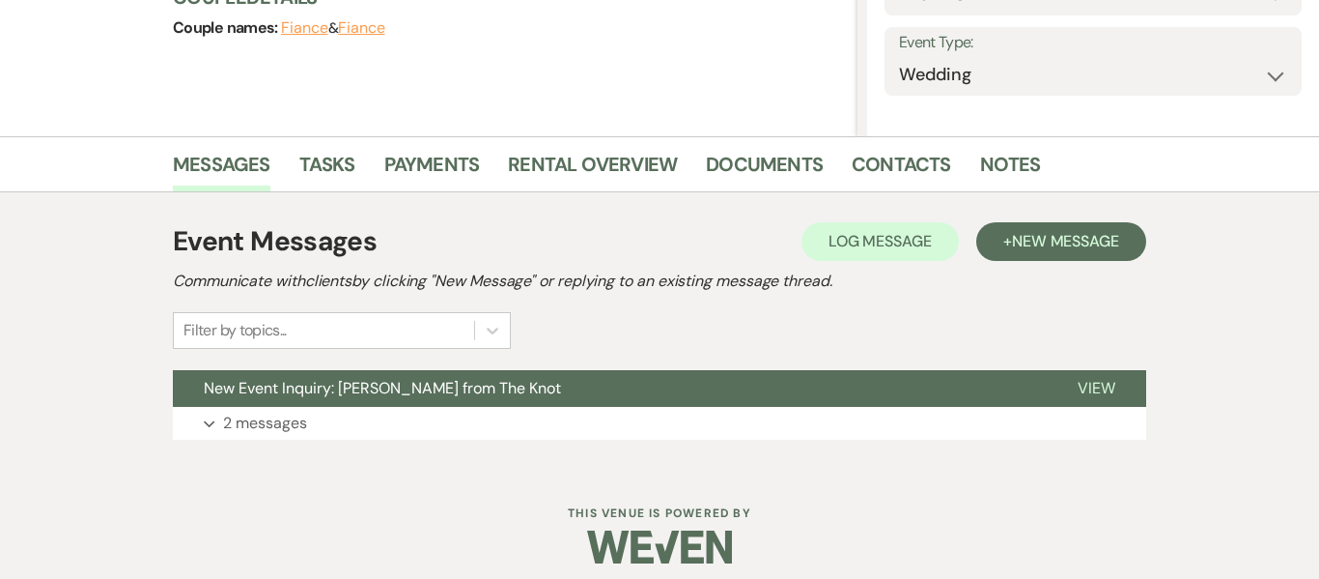
scroll to position [262, 0]
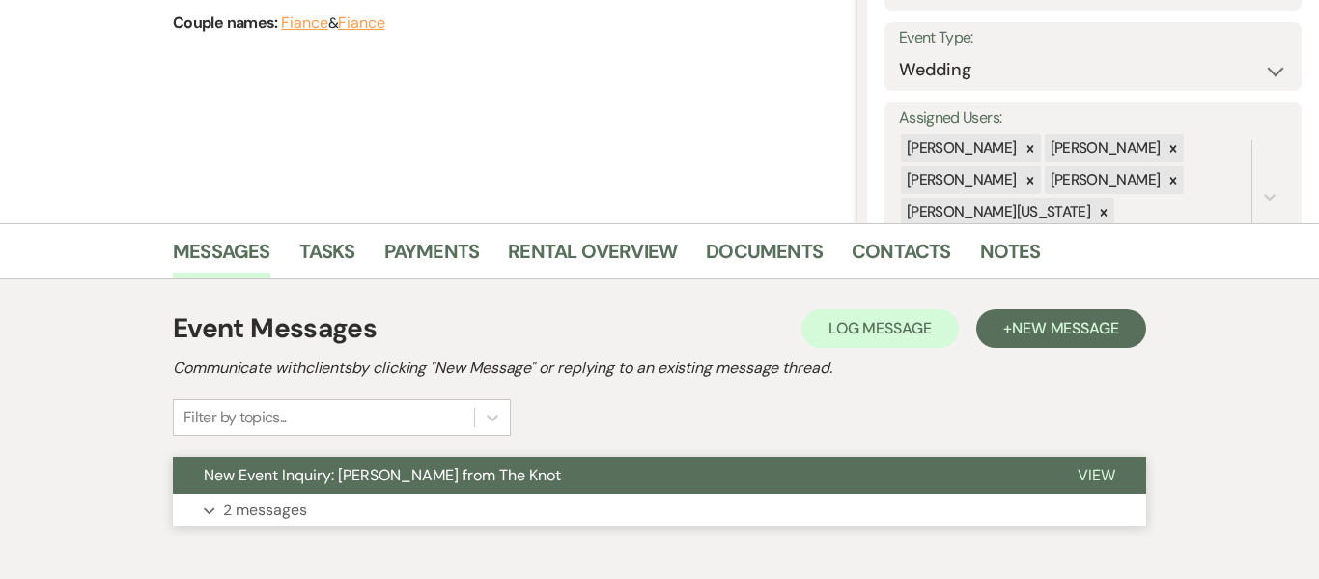
click at [278, 508] on p "2 messages" at bounding box center [265, 509] width 84 height 25
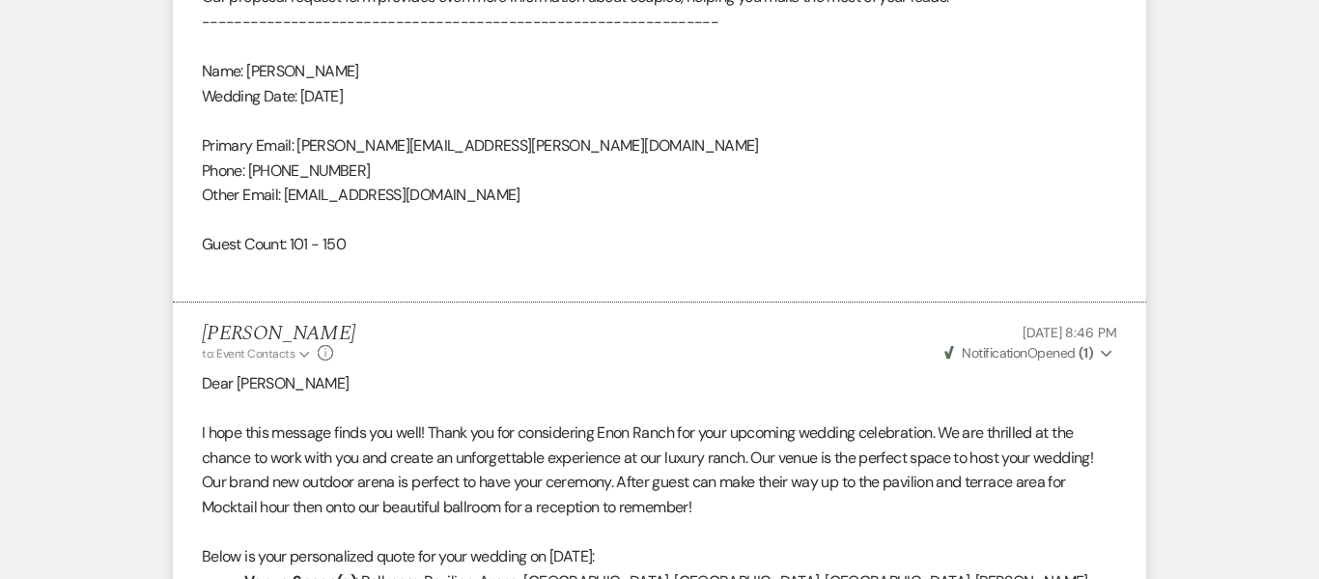
scroll to position [1358, 0]
